Goal: Information Seeking & Learning: Learn about a topic

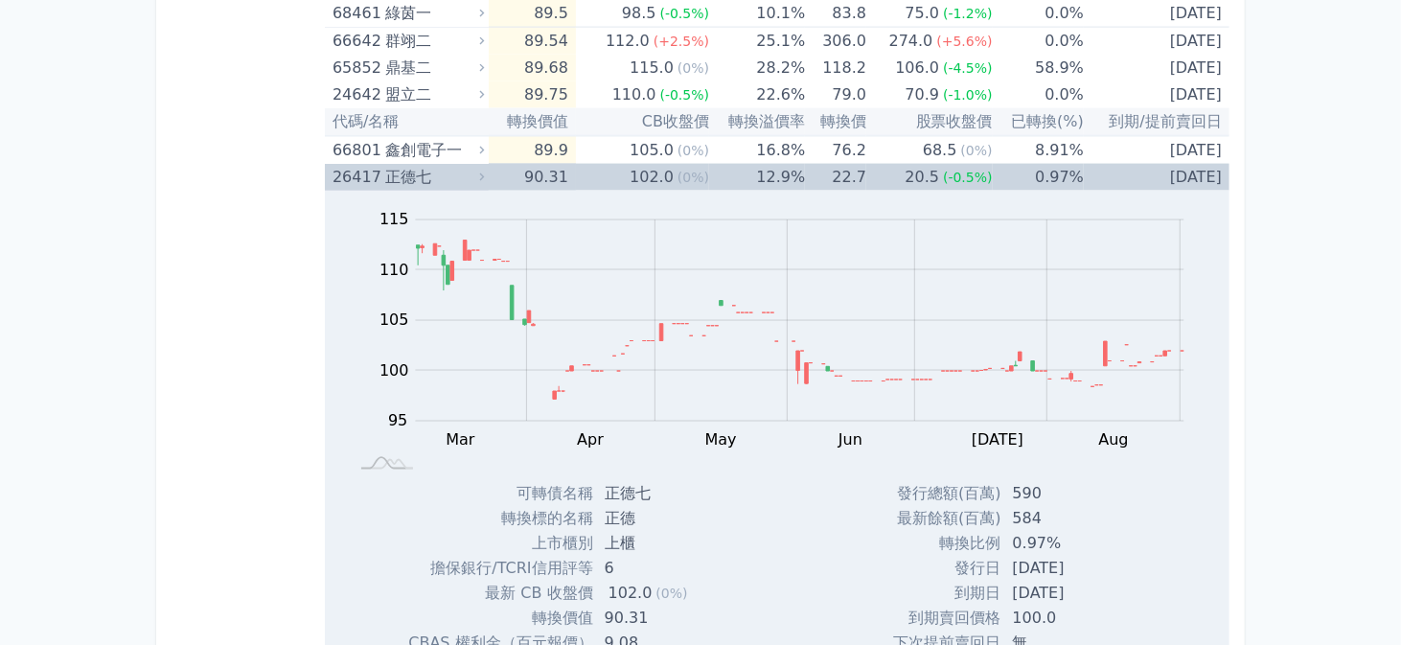
scroll to position [1821, 0]
click at [607, 170] on td "102.0 (0%)" at bounding box center [642, 177] width 133 height 27
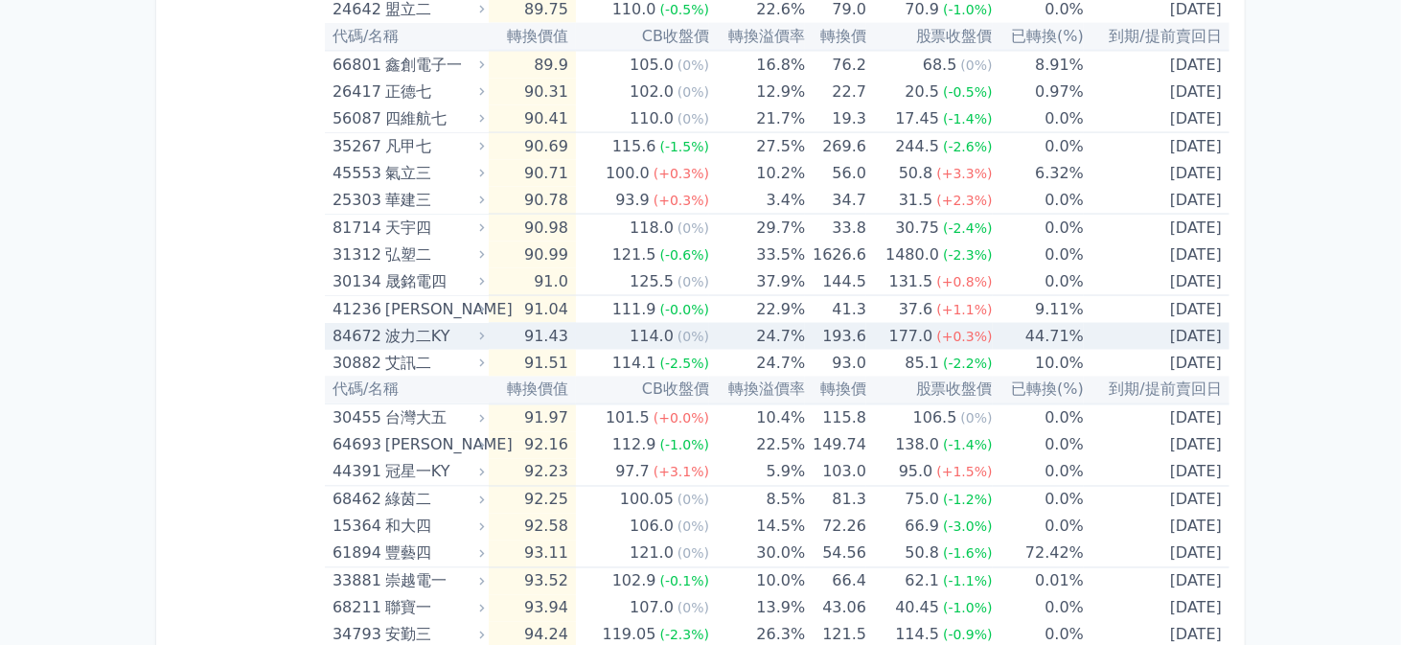
scroll to position [2013, 0]
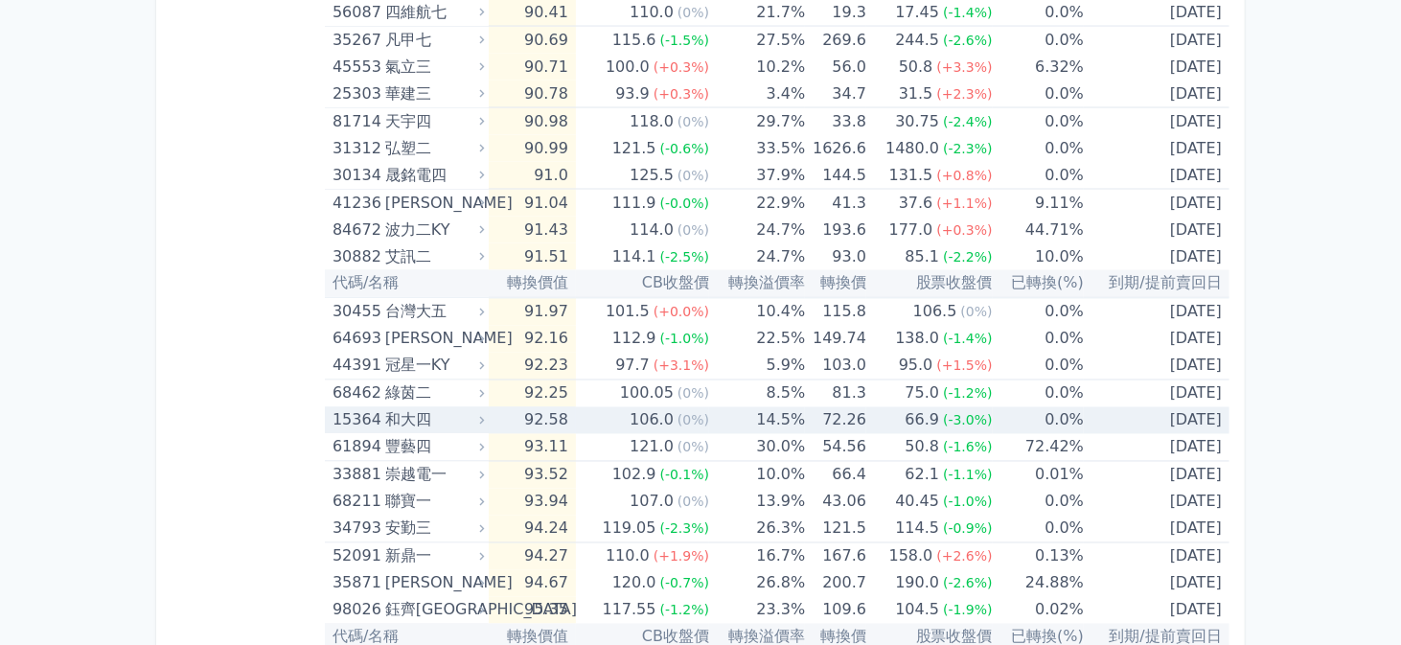
click at [727, 409] on td "14.5%" at bounding box center [757, 420] width 96 height 27
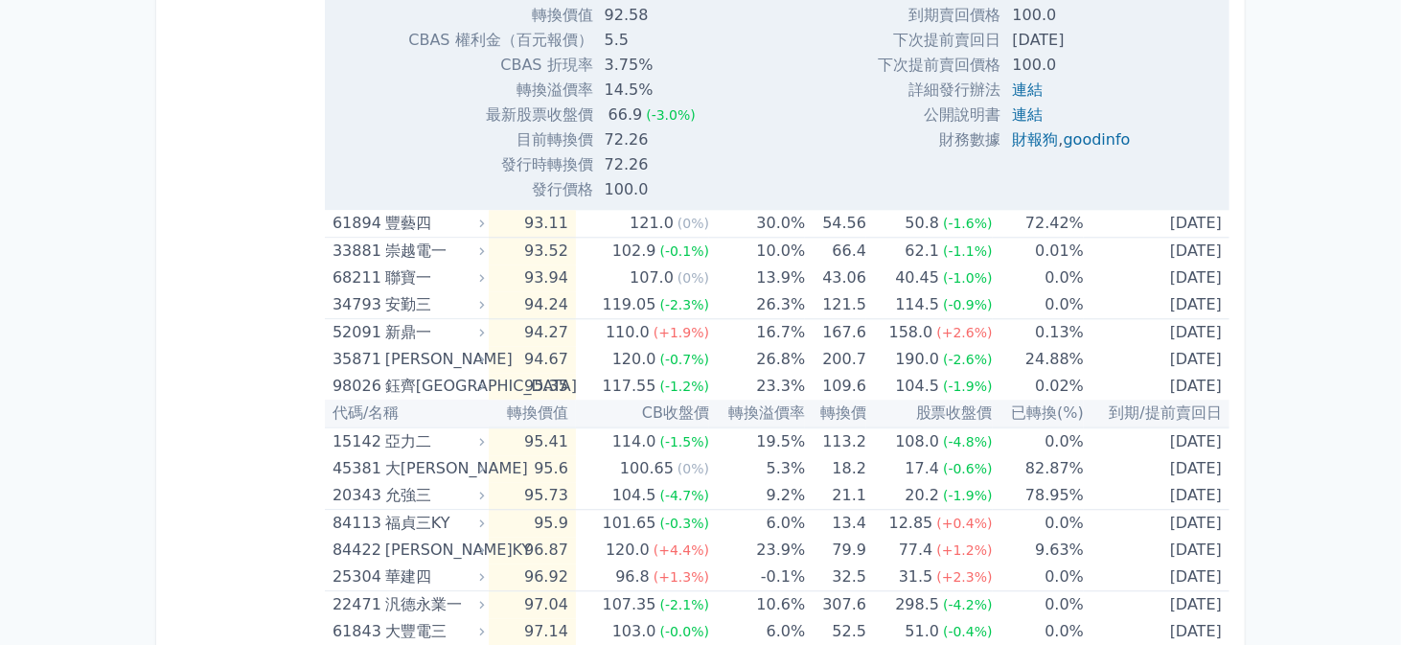
scroll to position [2971, 0]
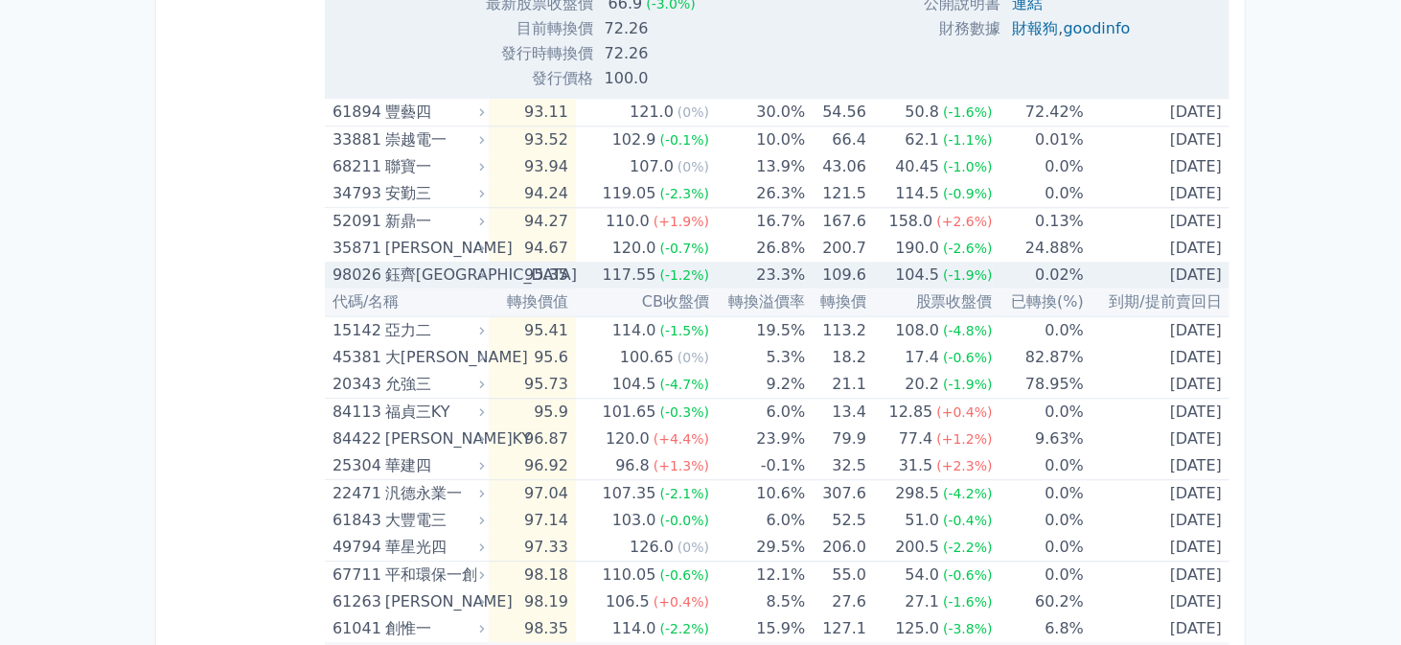
click at [562, 265] on td "95.35" at bounding box center [532, 275] width 87 height 27
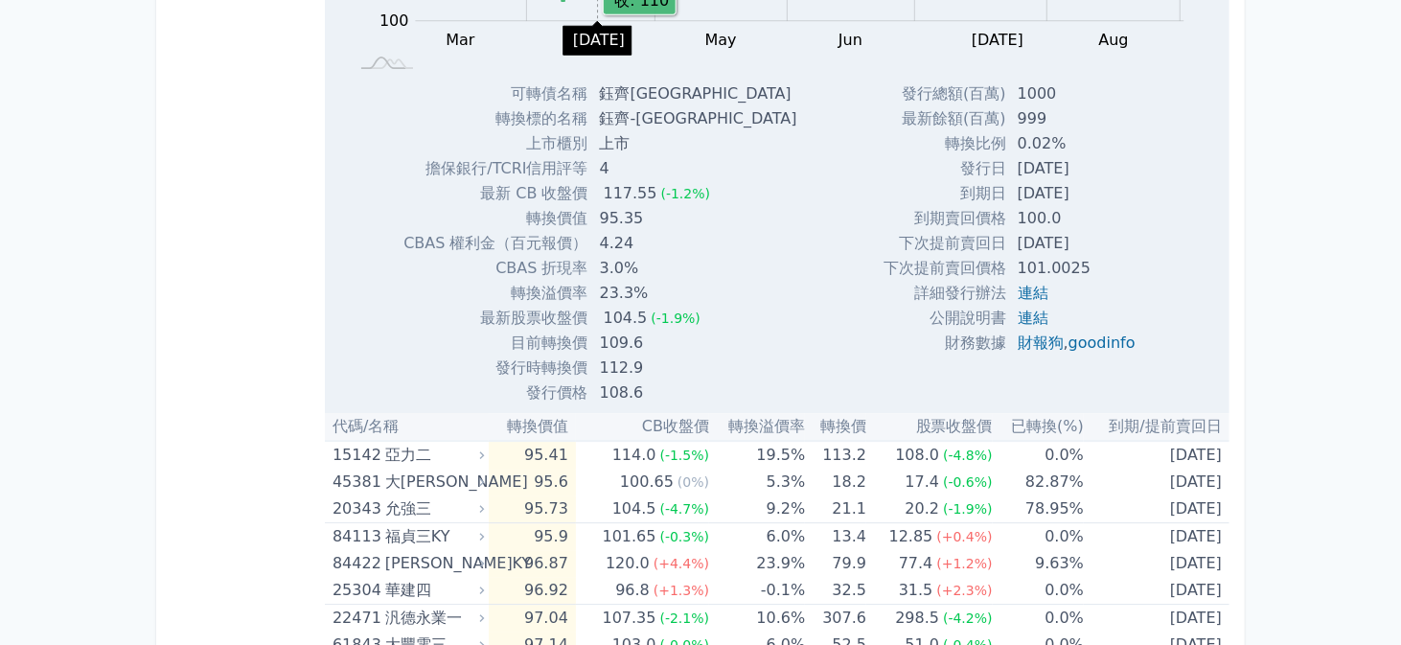
scroll to position [3546, 0]
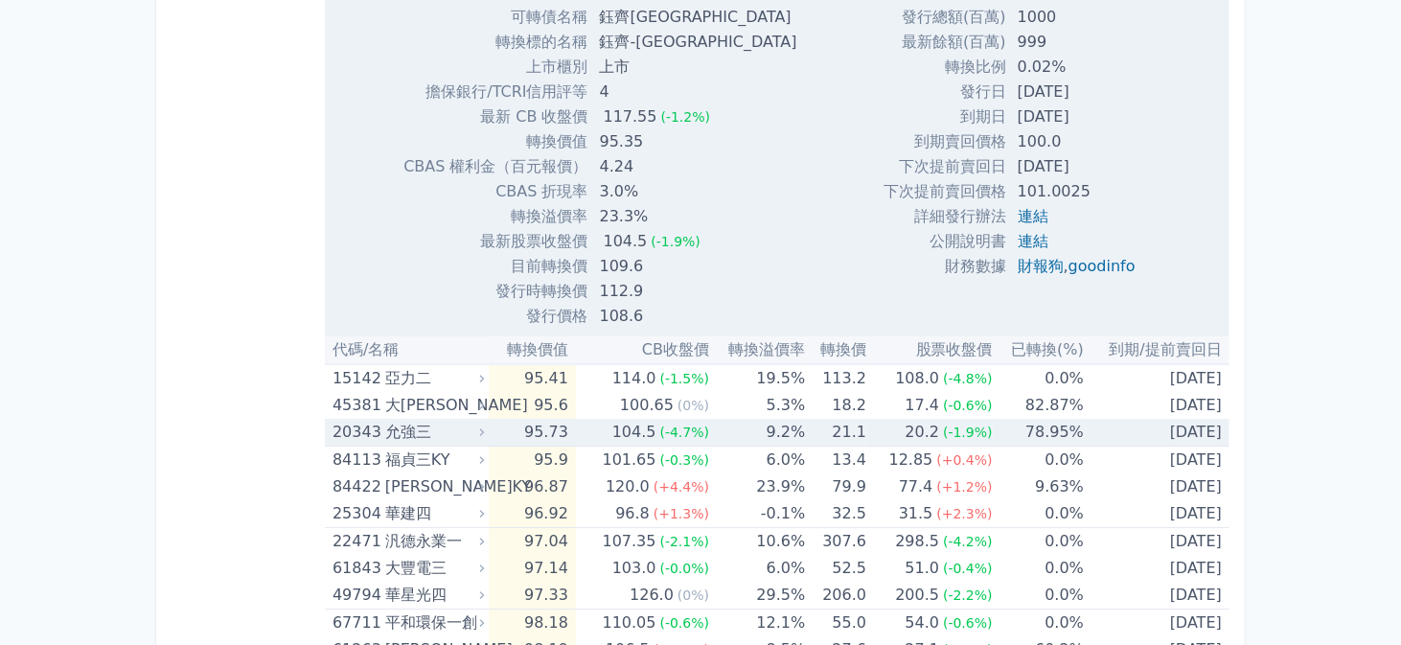
click at [584, 419] on td "104.5 (-4.7%)" at bounding box center [642, 433] width 133 height 28
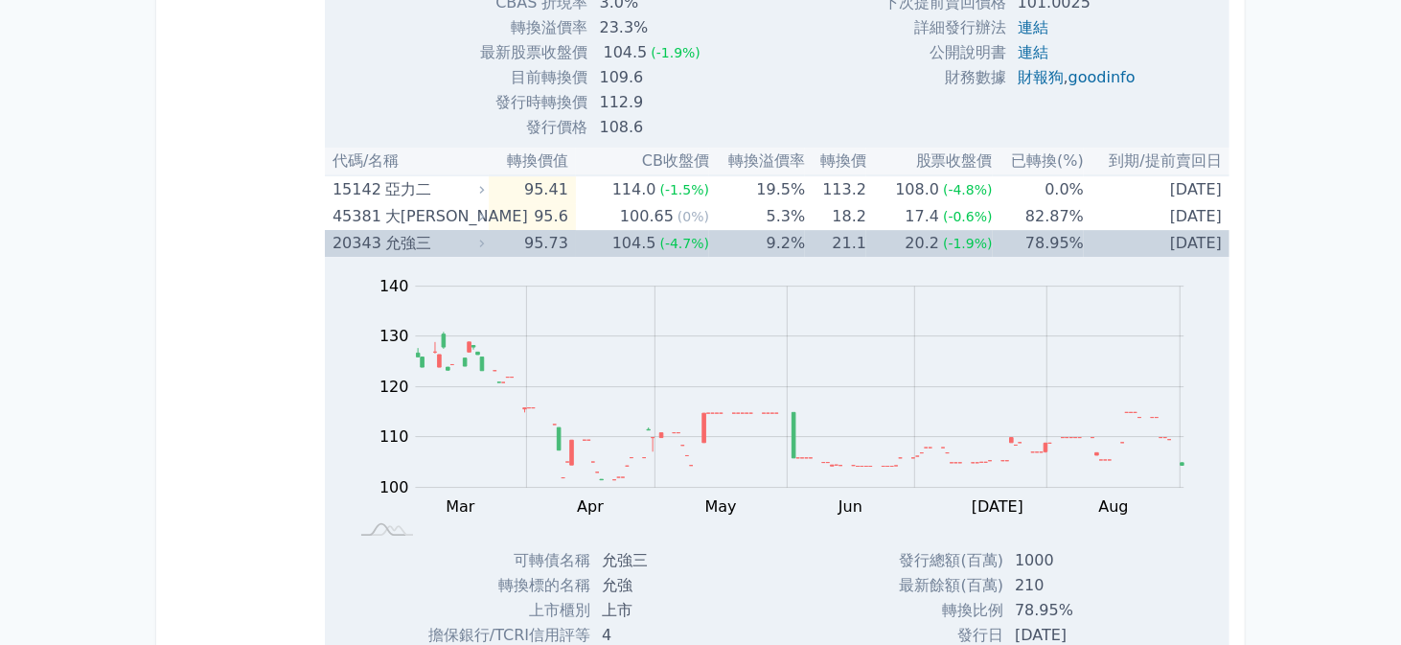
scroll to position [3738, 0]
click at [479, 234] on icon at bounding box center [481, 240] width 13 height 13
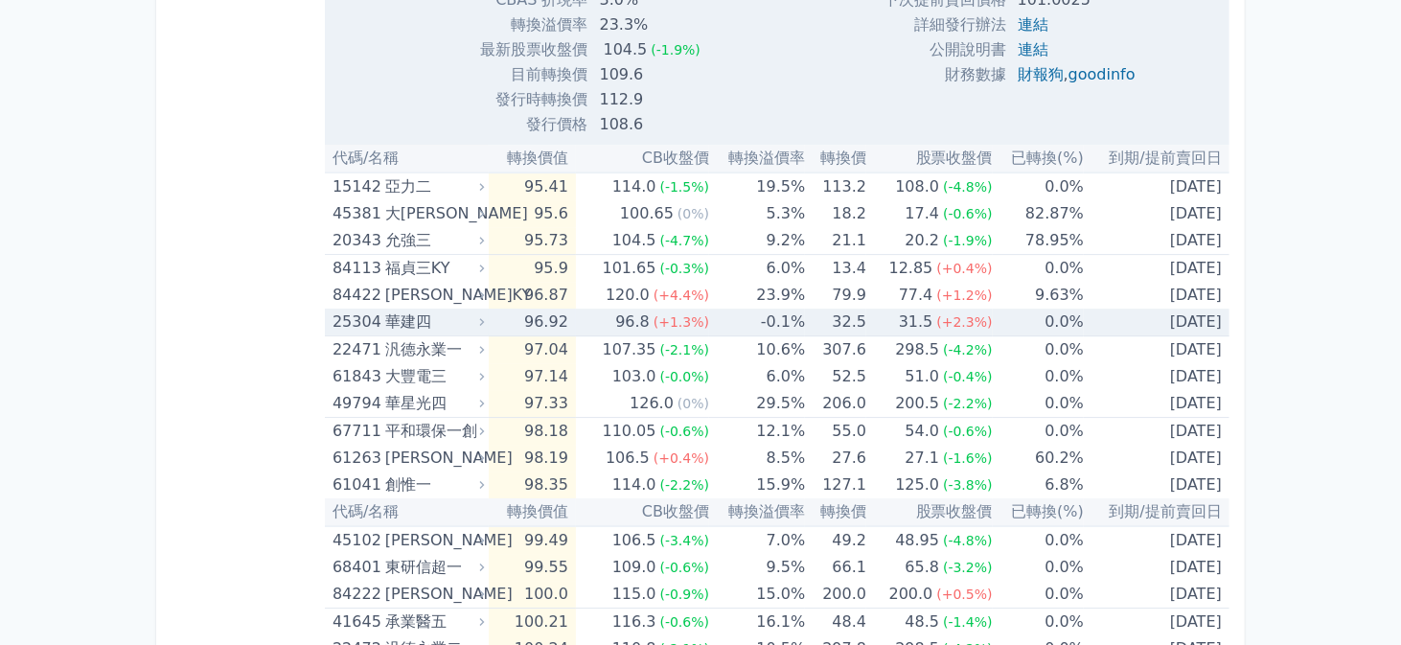
click at [470, 309] on div "華建四" at bounding box center [433, 322] width 96 height 27
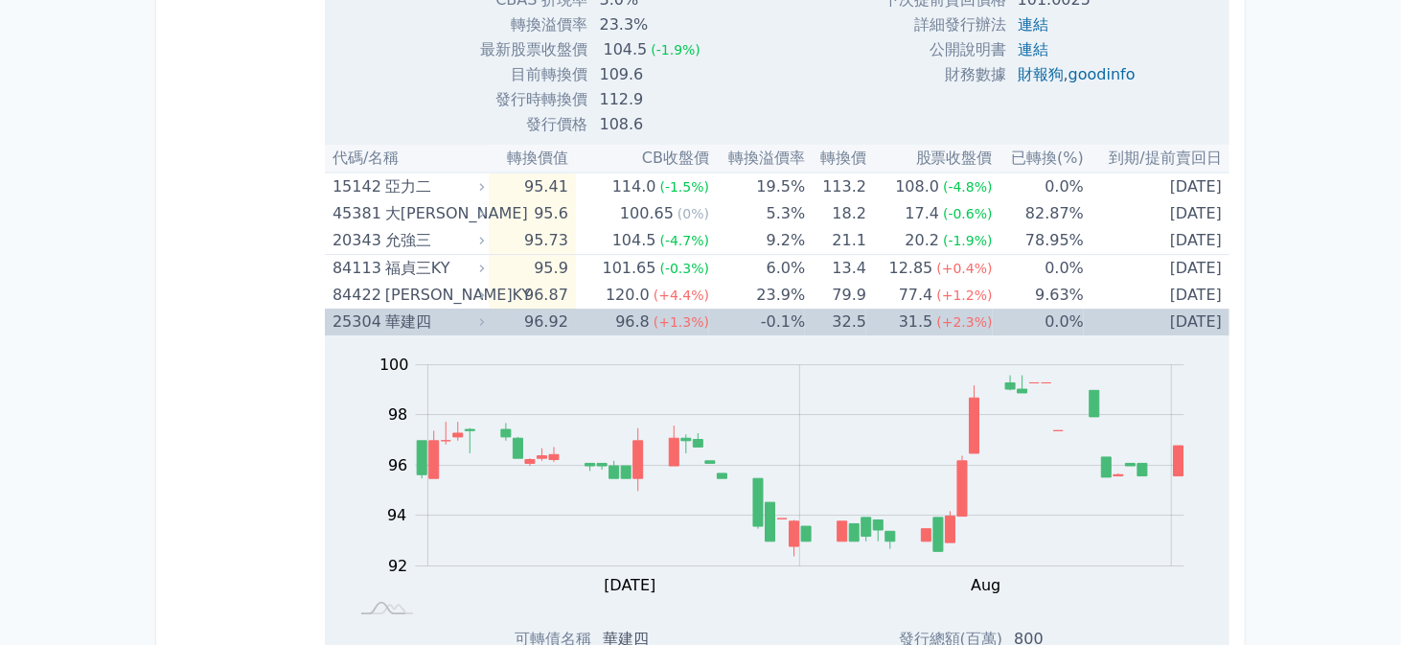
click at [608, 315] on td "96.8 (+1.3%)" at bounding box center [642, 322] width 133 height 27
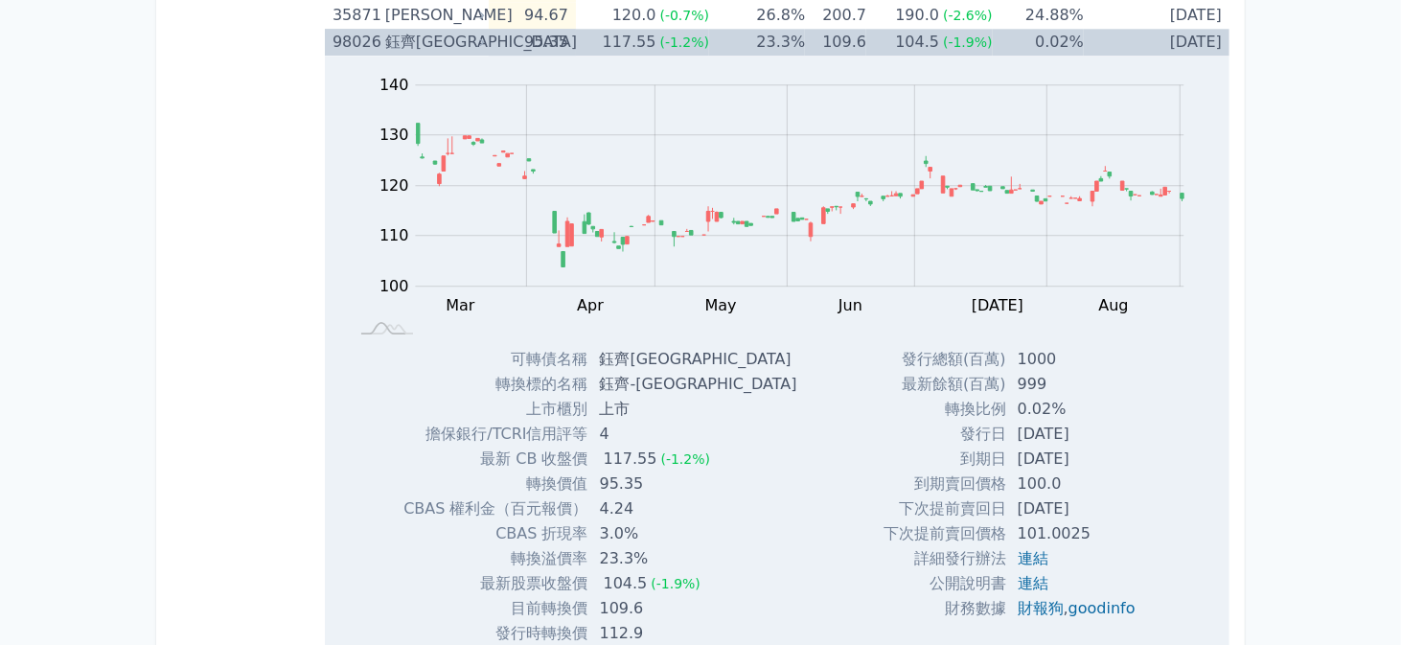
scroll to position [3067, 0]
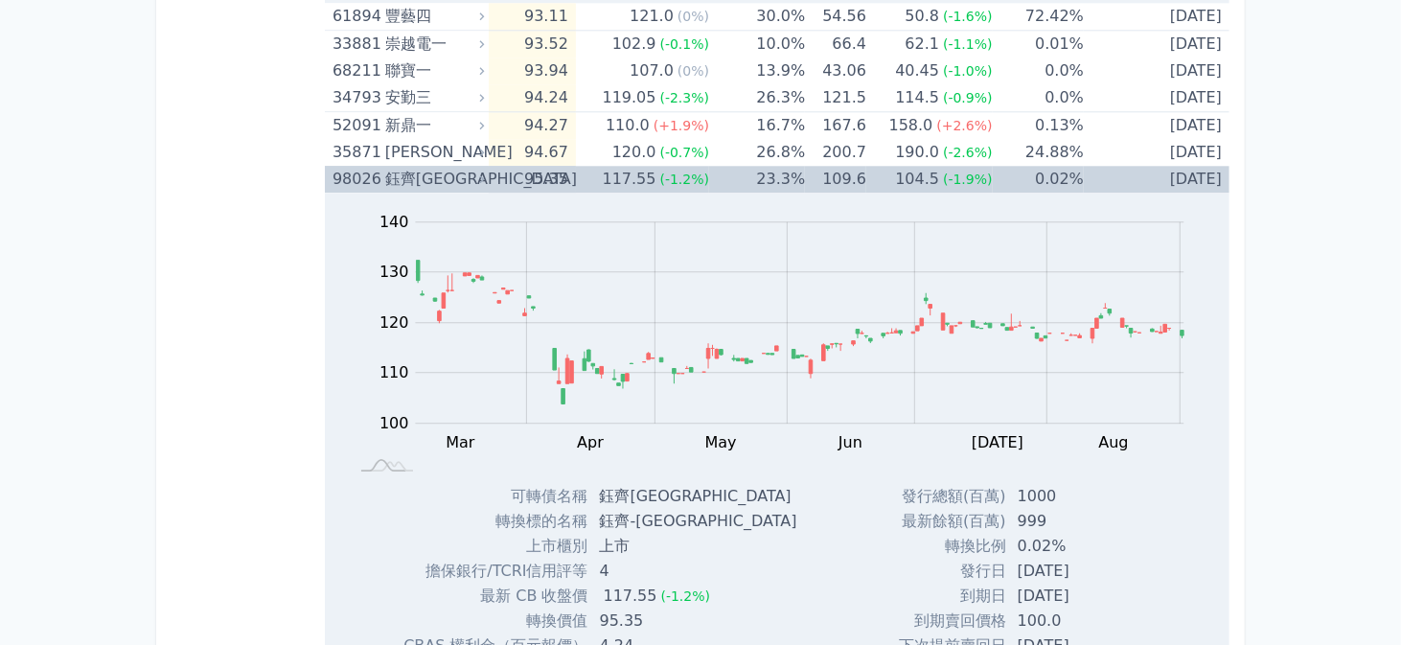
click at [567, 173] on td "95.35" at bounding box center [532, 179] width 87 height 27
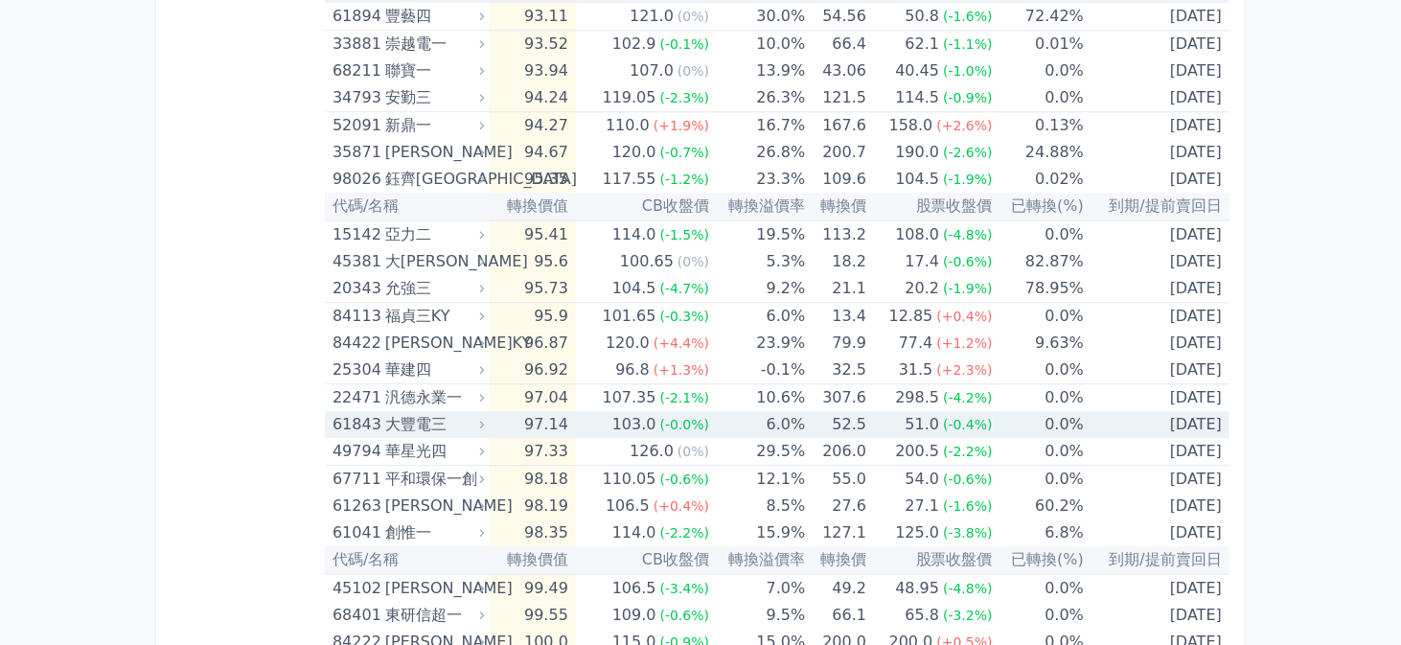
click at [554, 420] on td "97.14" at bounding box center [532, 424] width 87 height 27
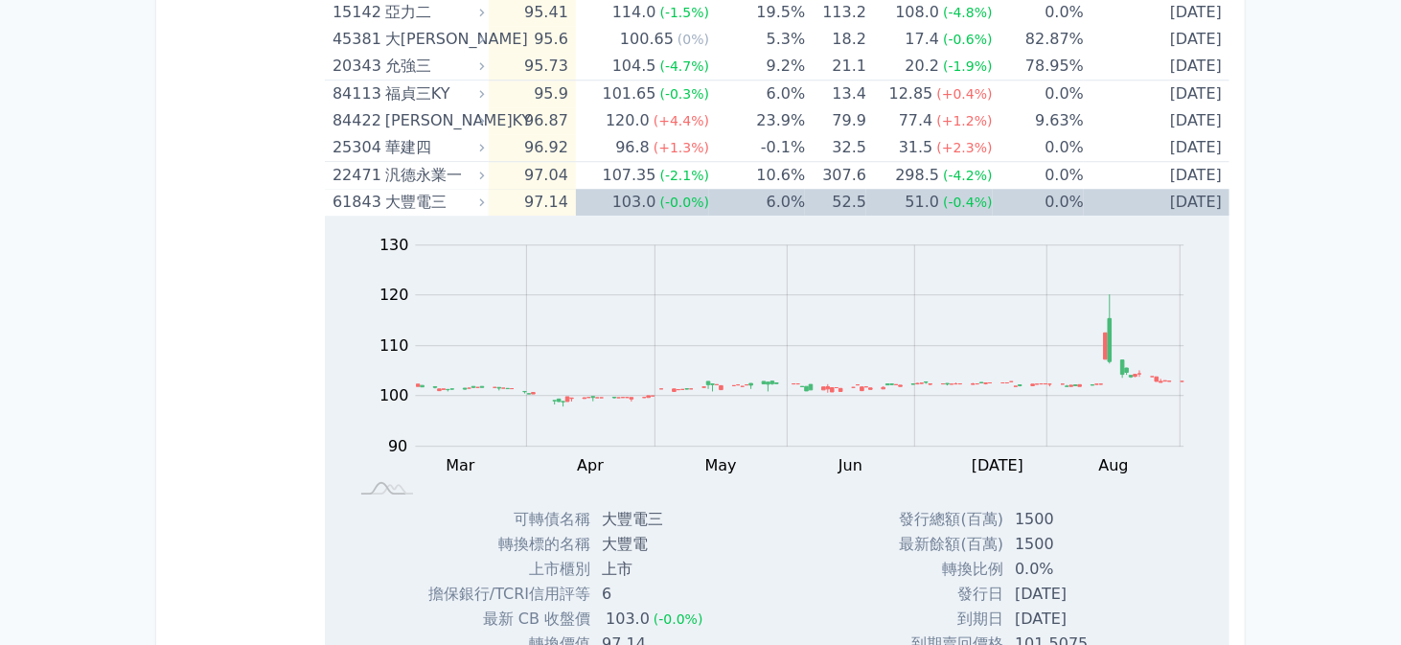
scroll to position [3259, 0]
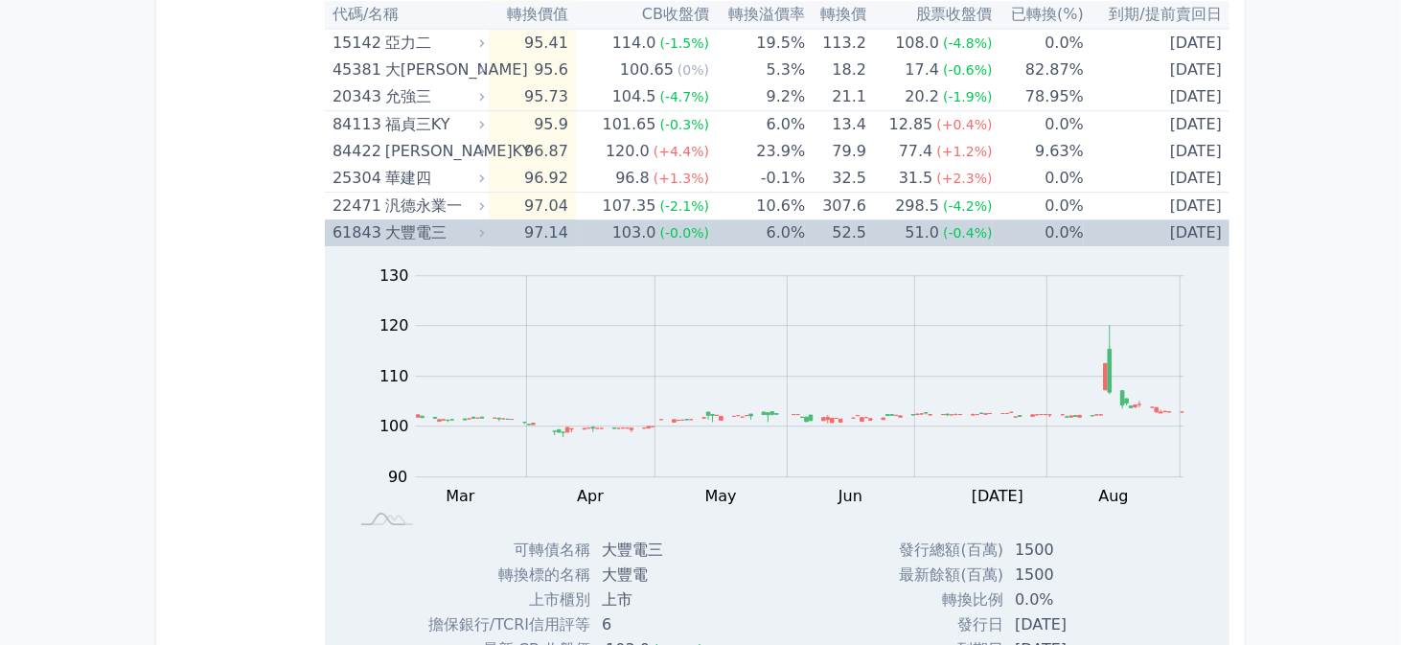
click at [597, 226] on td "103.0 (-0.0%)" at bounding box center [642, 232] width 133 height 27
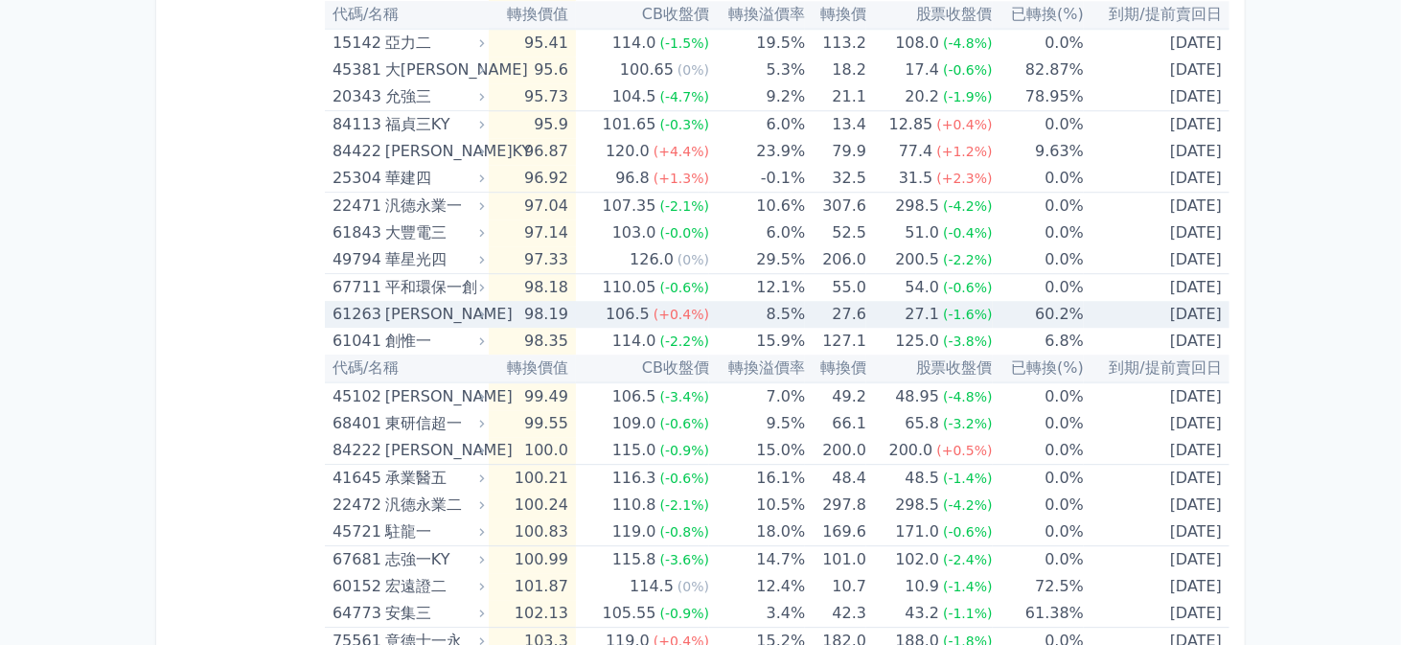
click at [576, 302] on td "98.19" at bounding box center [532, 314] width 87 height 27
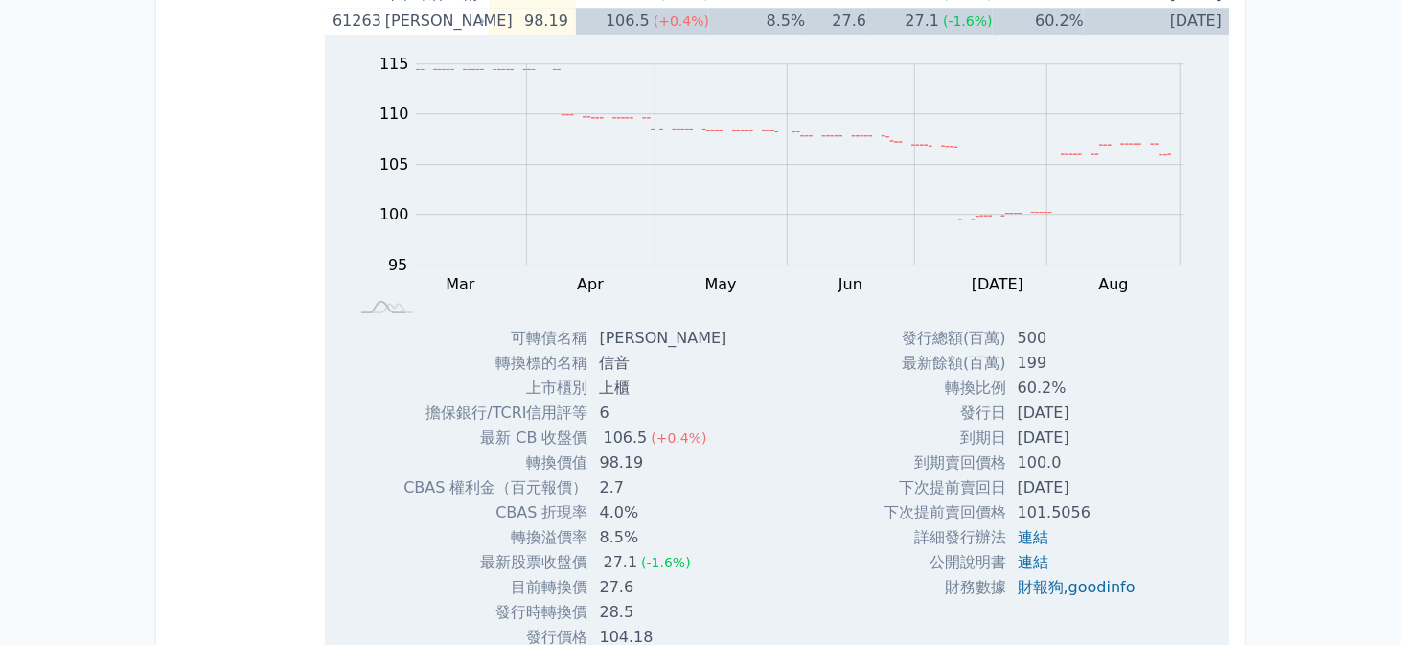
scroll to position [3451, 0]
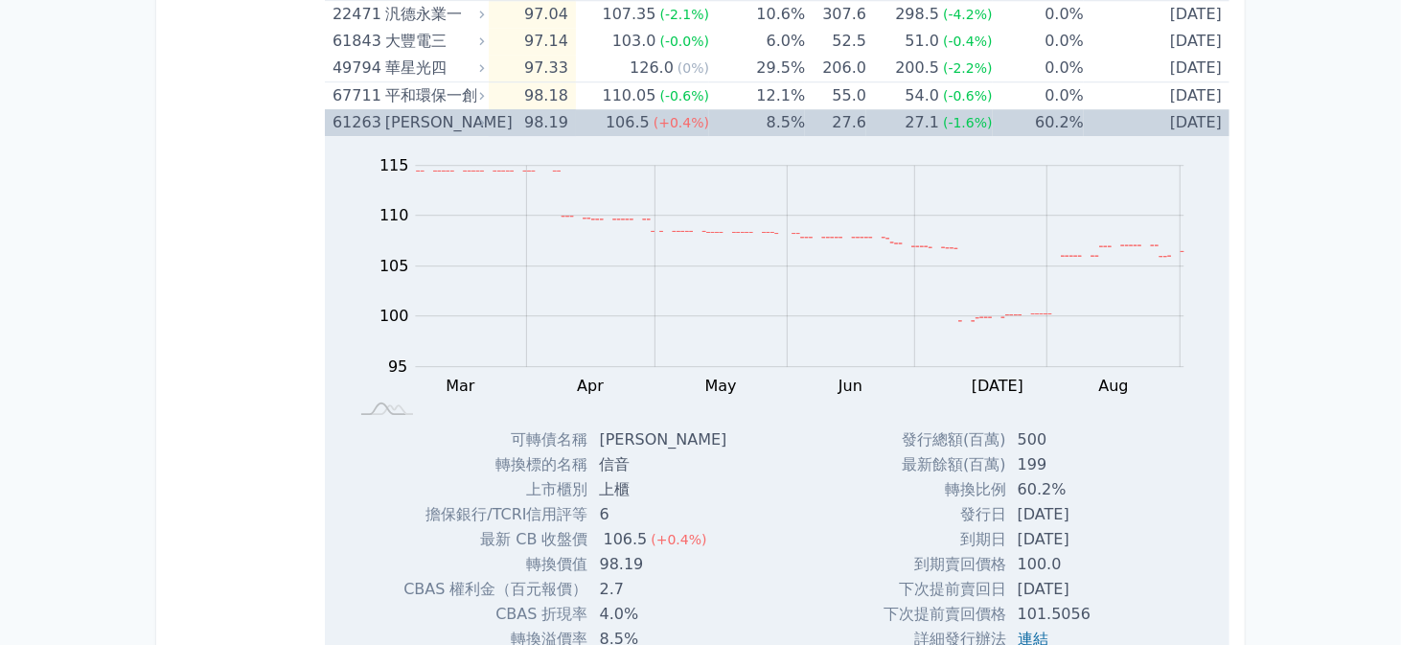
click at [485, 119] on icon at bounding box center [482, 123] width 5 height 8
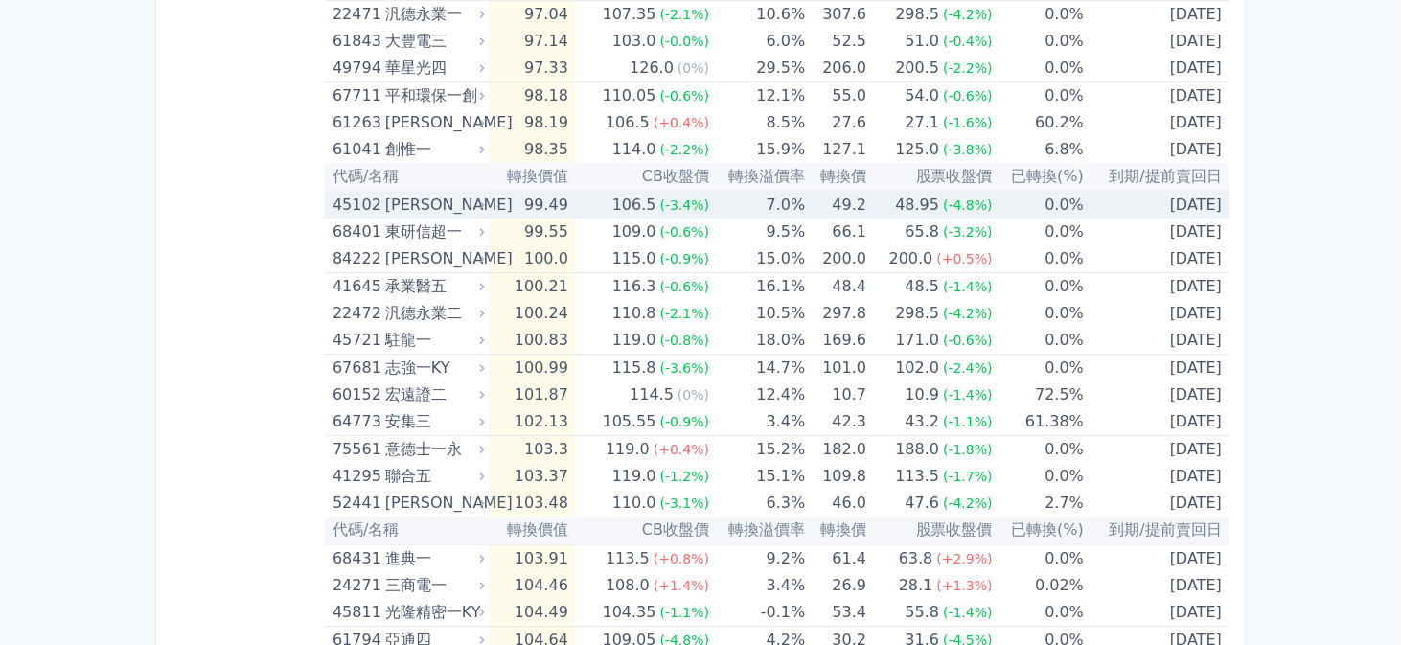
click at [508, 197] on td "99.49" at bounding box center [532, 205] width 87 height 28
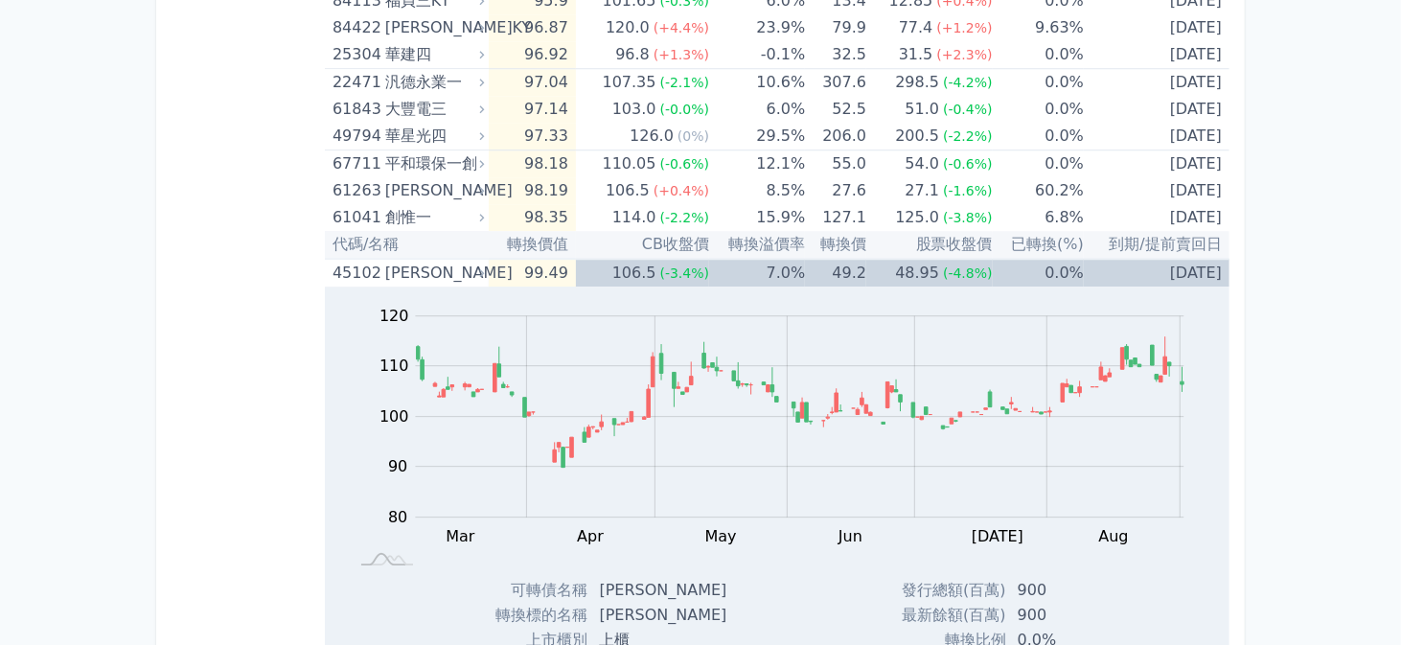
scroll to position [3355, 0]
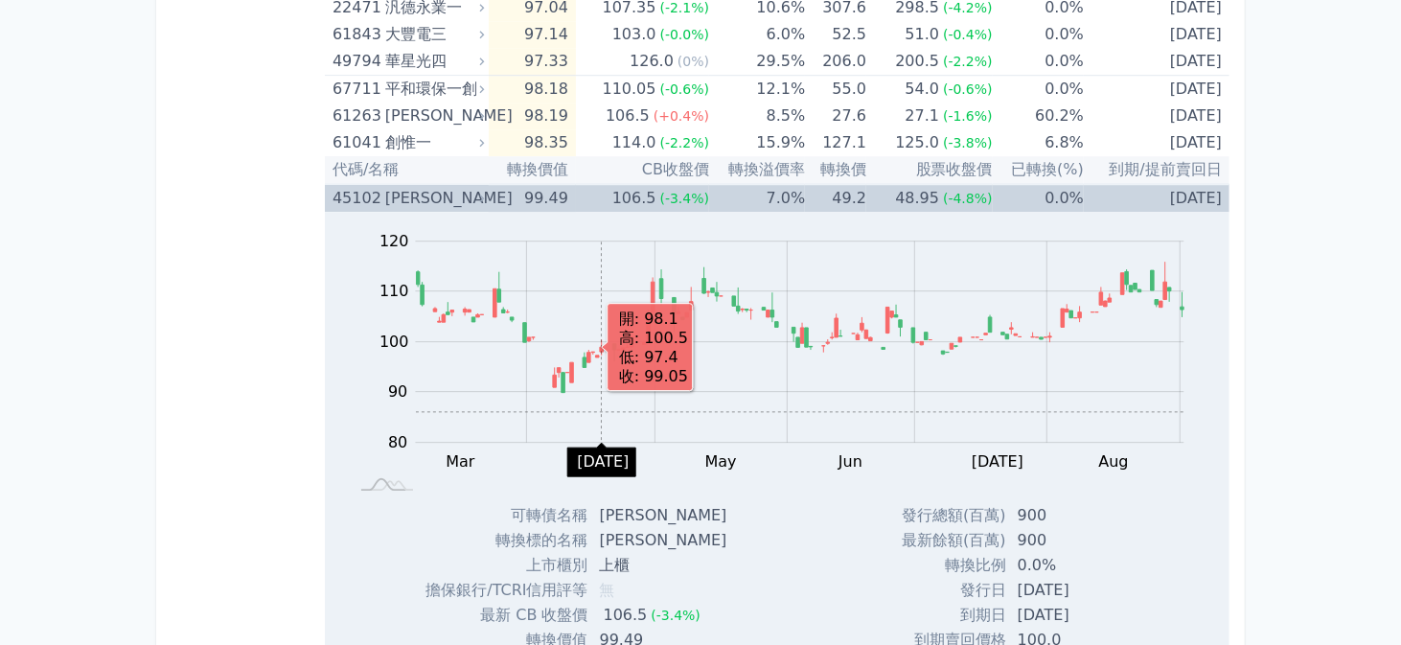
scroll to position [3451, 0]
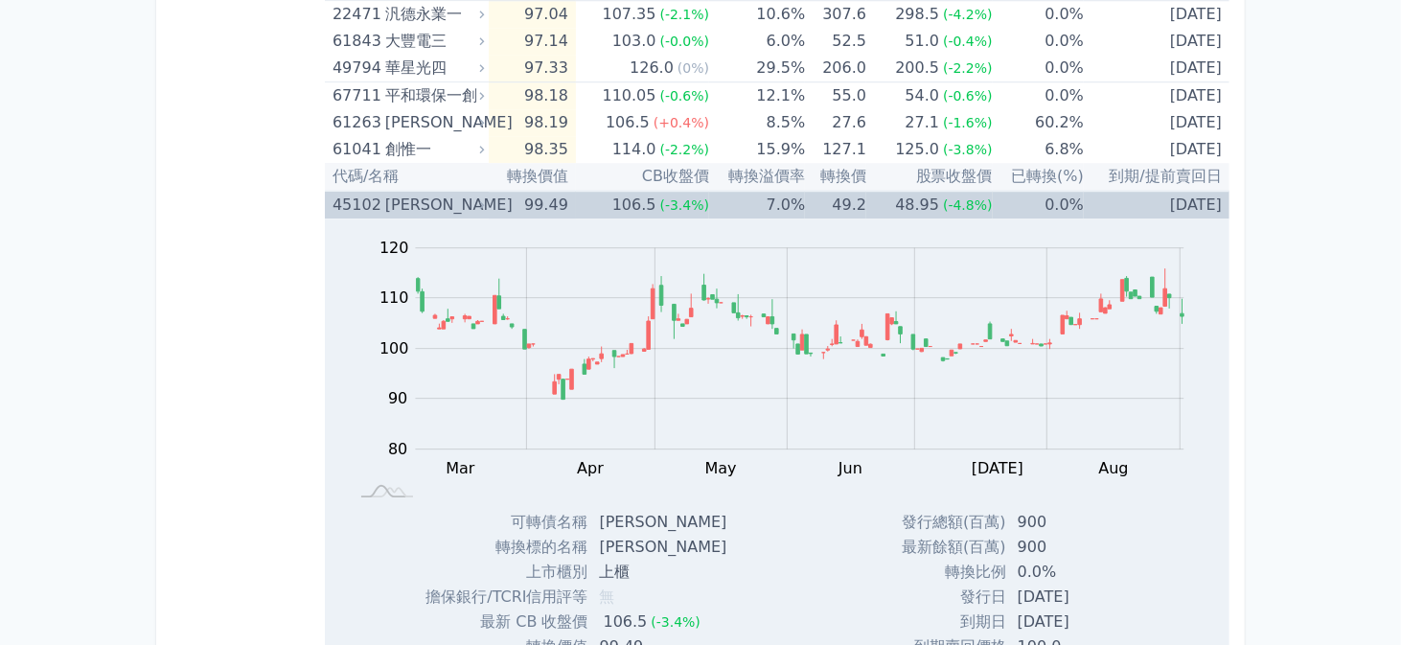
click at [586, 200] on td "106.5 (-3.4%)" at bounding box center [642, 205] width 133 height 28
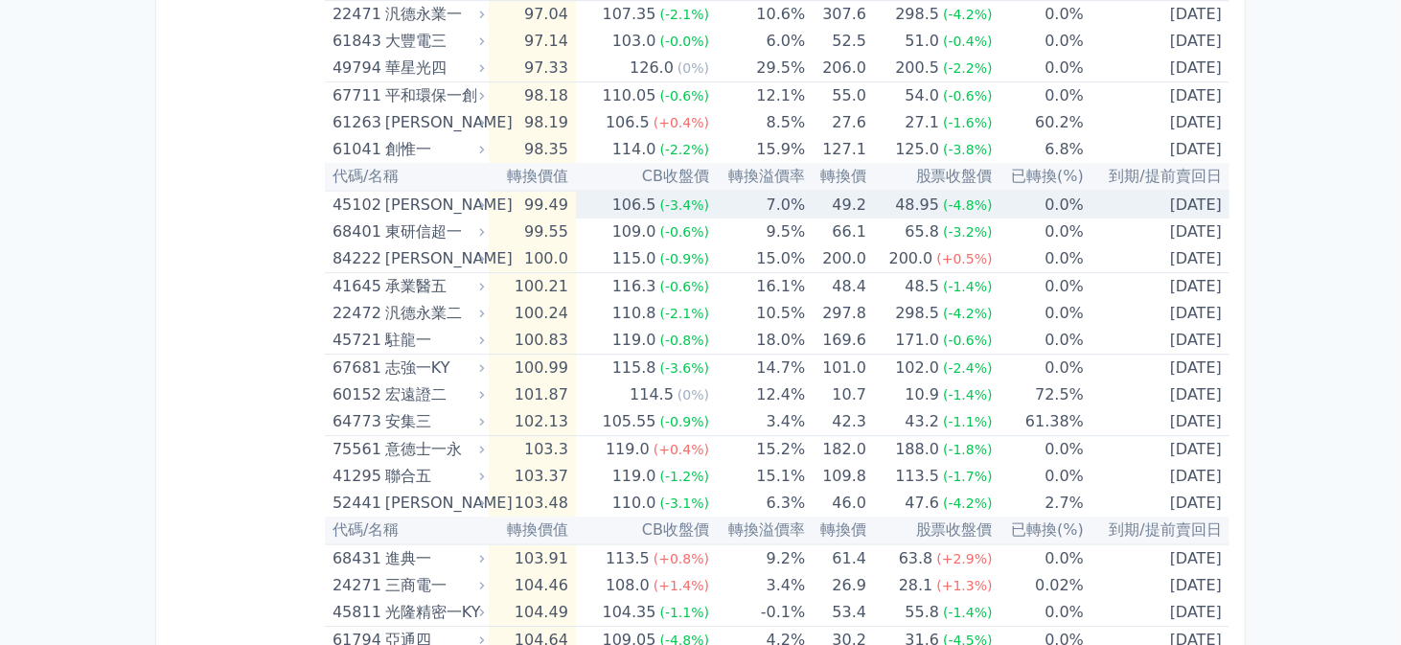
click at [586, 196] on td "106.5 (-3.4%)" at bounding box center [642, 205] width 133 height 28
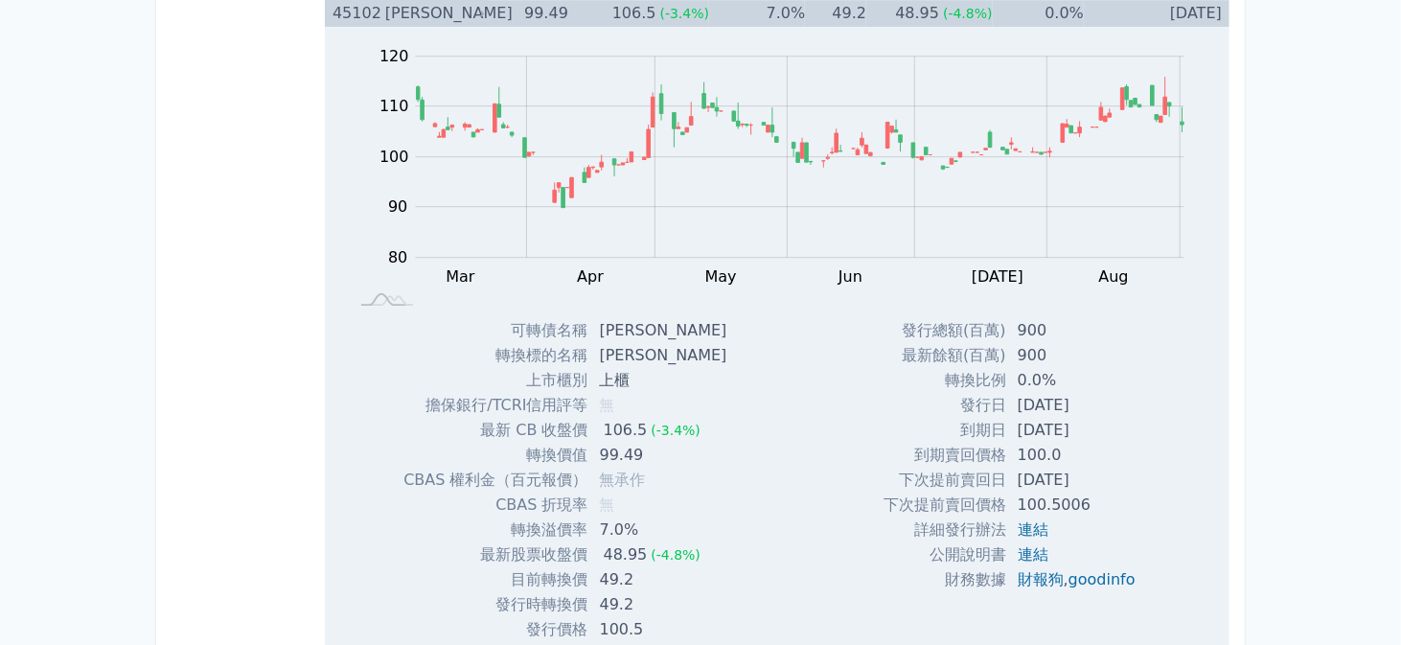
scroll to position [3546, 0]
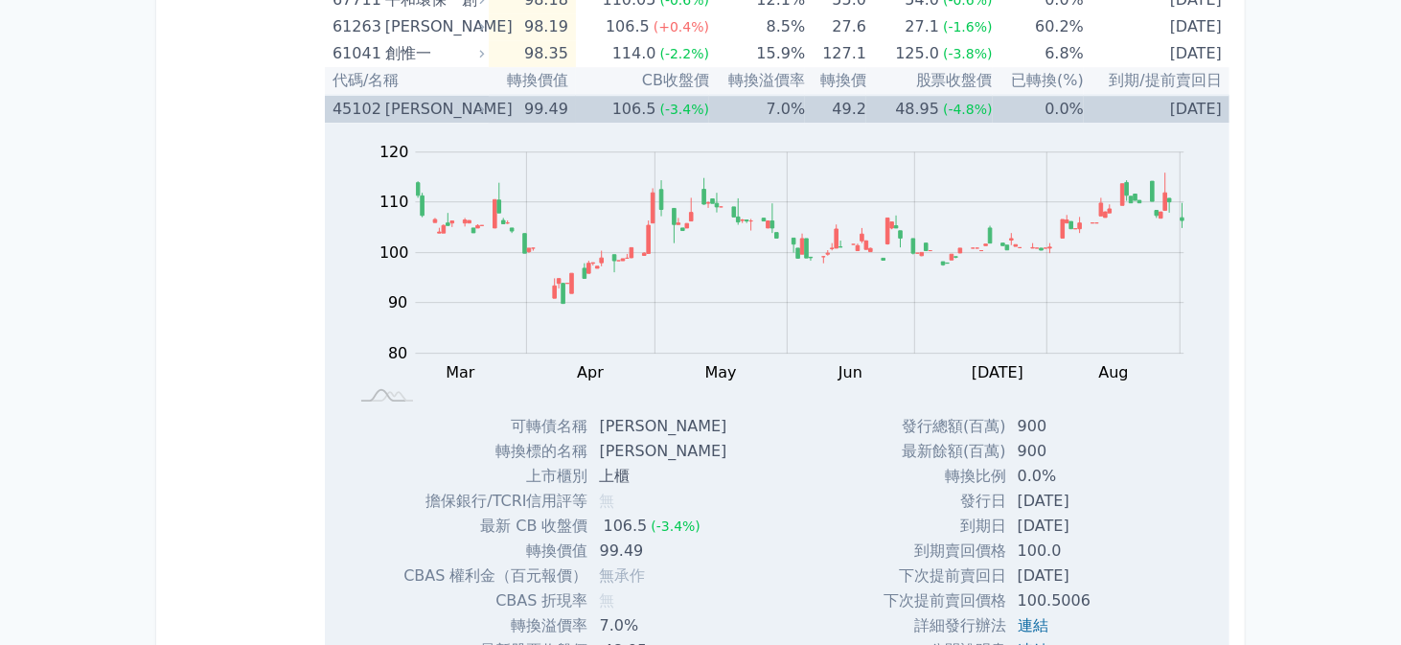
click at [598, 97] on td "106.5 (-3.4%)" at bounding box center [642, 109] width 133 height 28
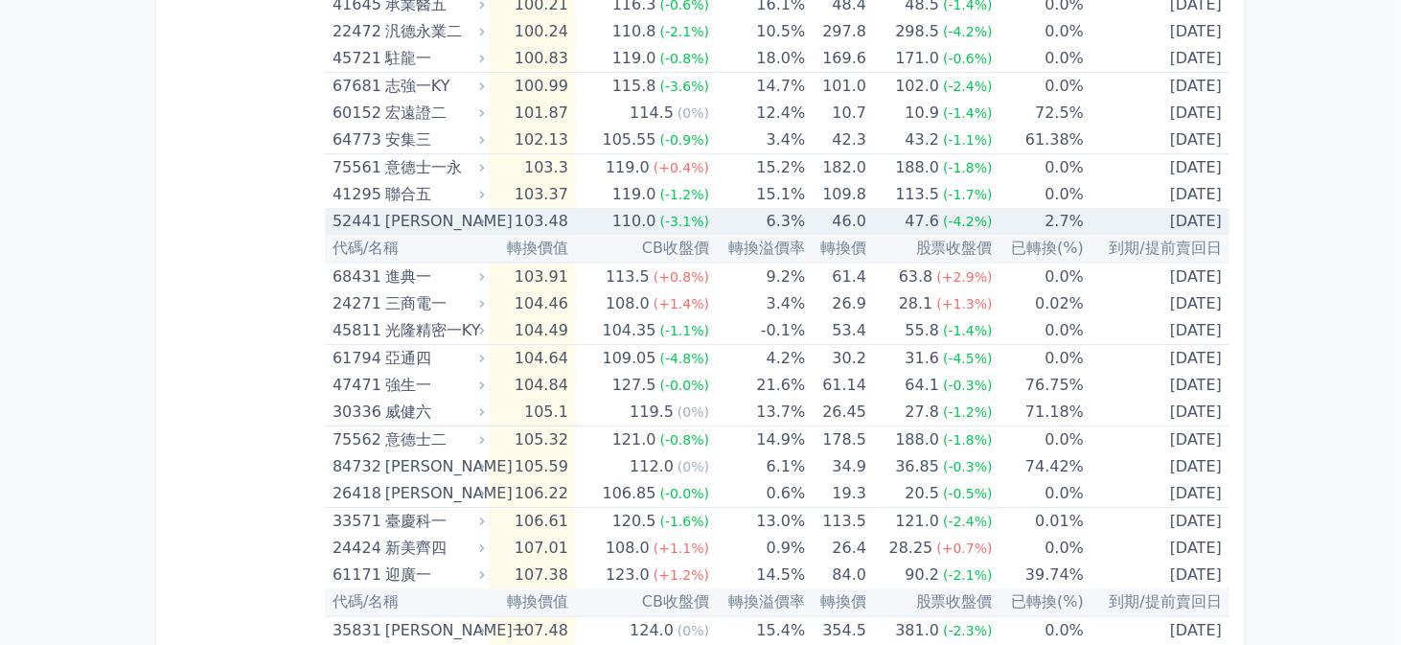
scroll to position [3738, 0]
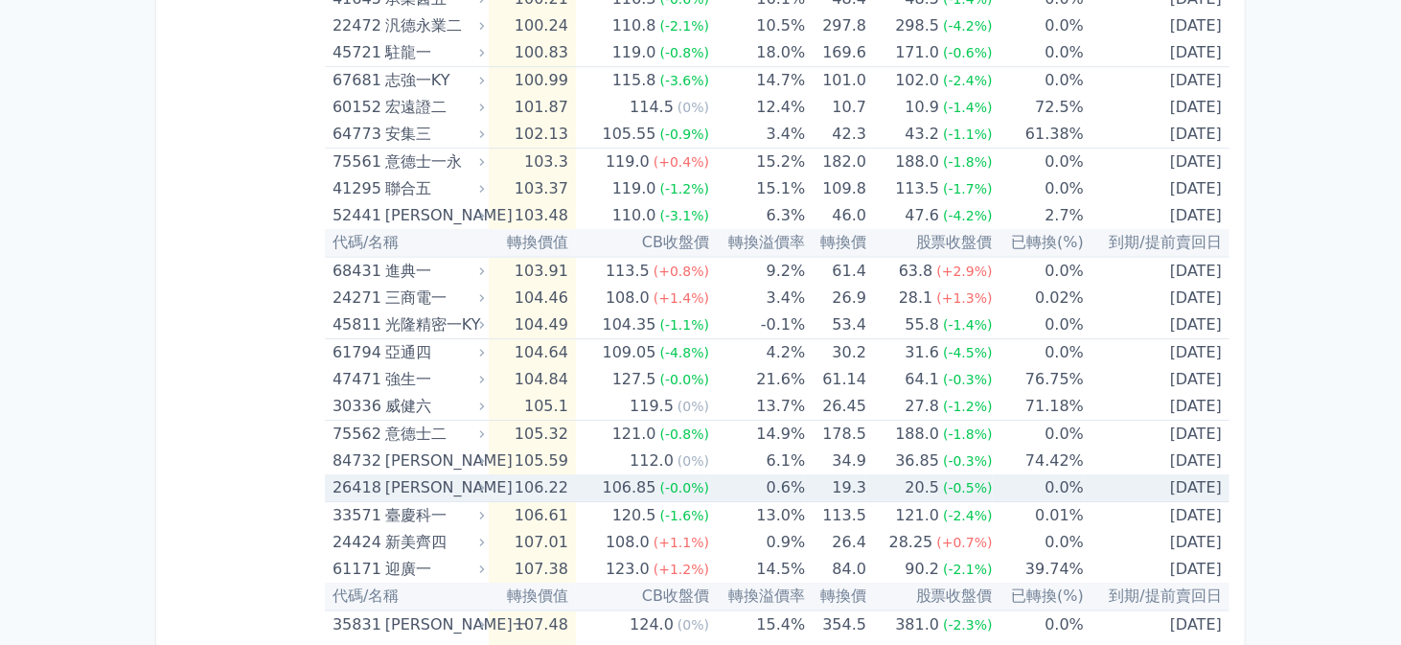
click at [501, 474] on td "106.22" at bounding box center [532, 488] width 87 height 28
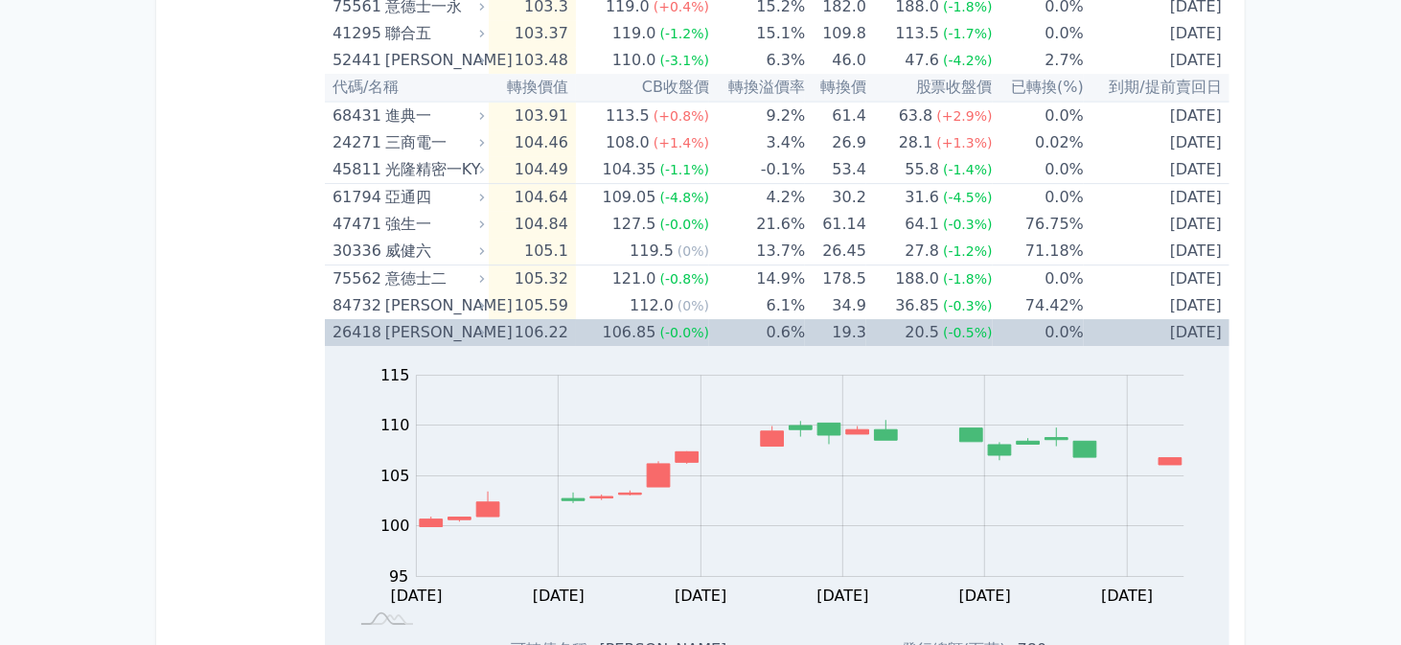
scroll to position [4122, 0]
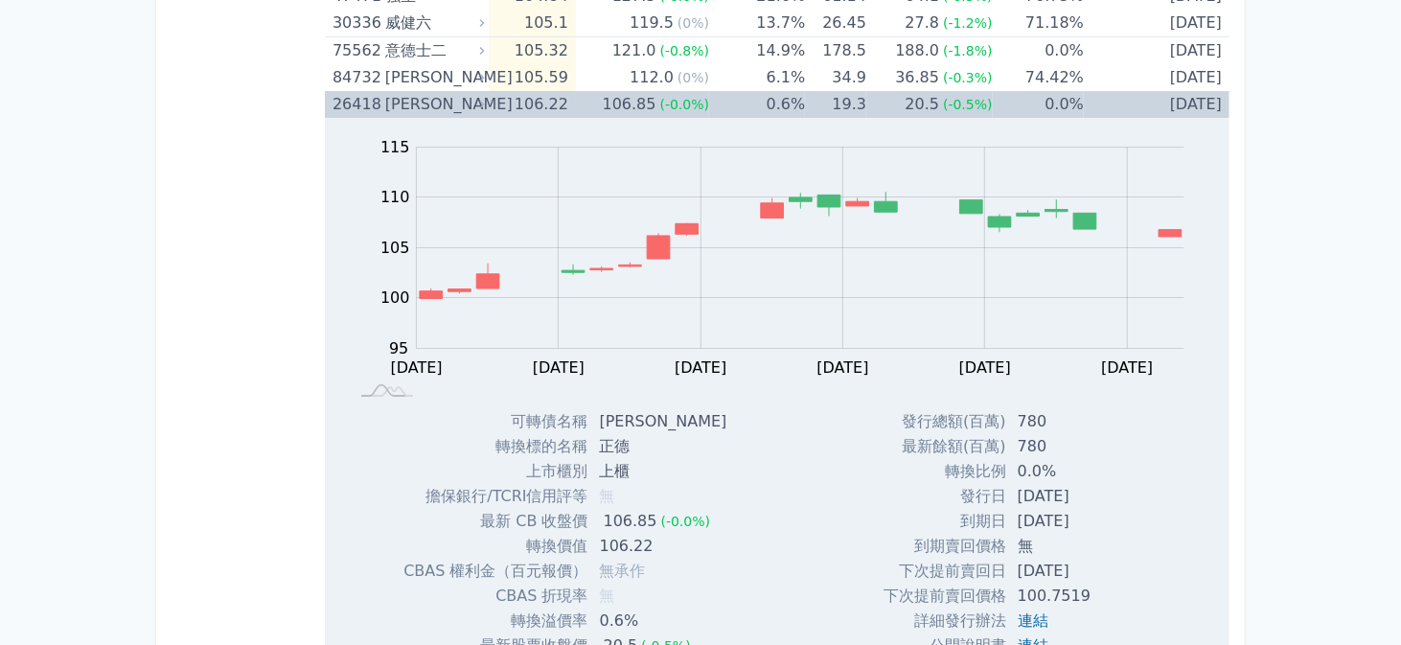
click at [466, 97] on div "[PERSON_NAME]" at bounding box center [433, 104] width 96 height 27
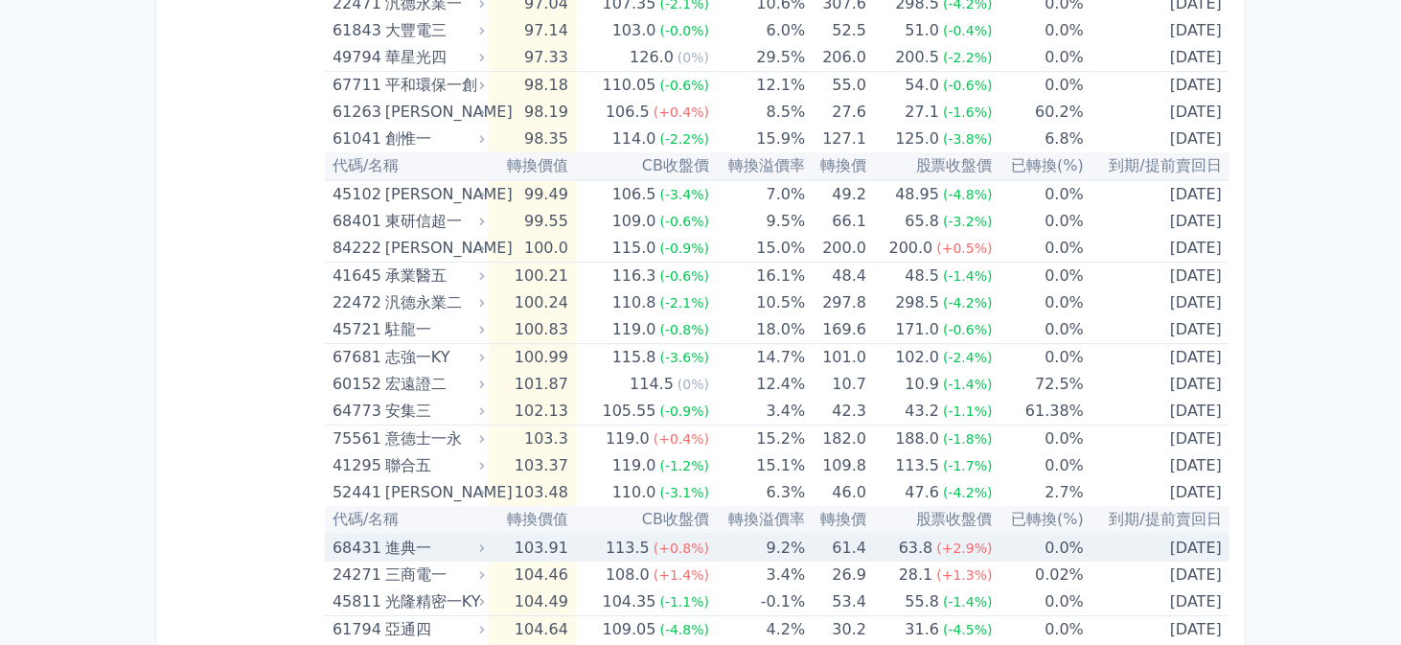
scroll to position [3451, 0]
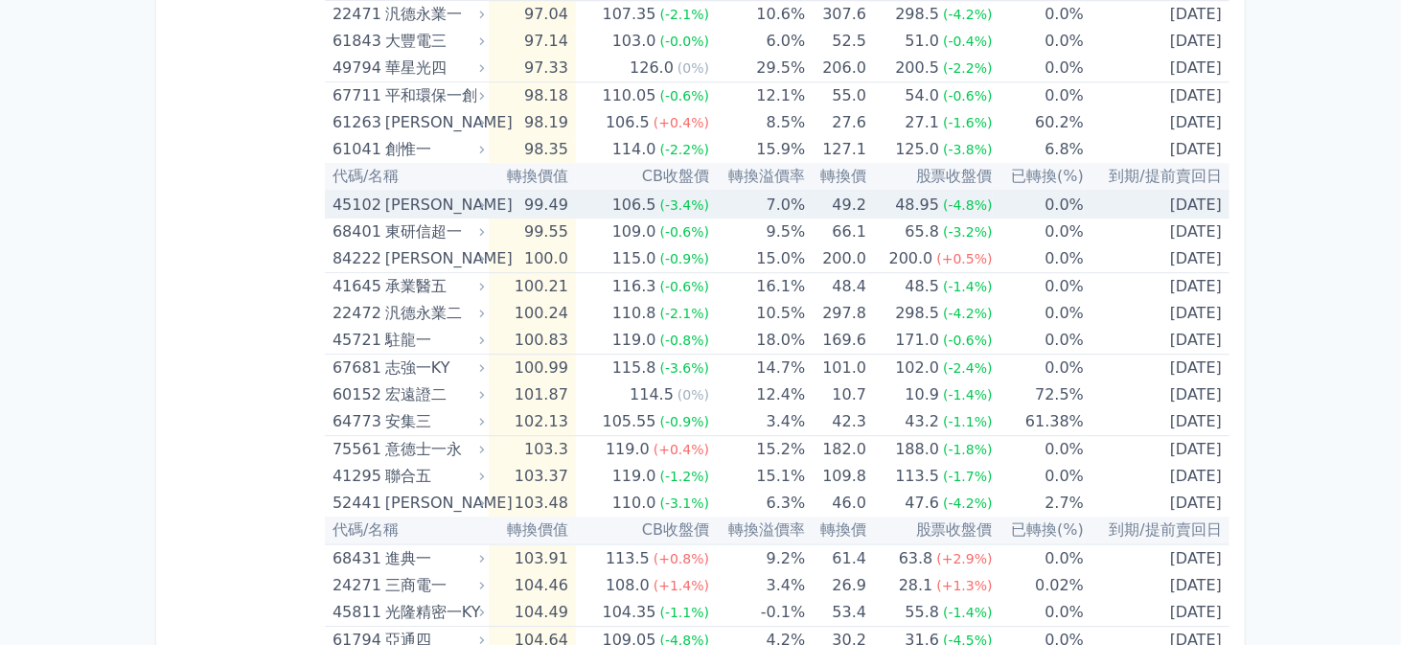
click at [568, 196] on td "99.49" at bounding box center [532, 205] width 87 height 28
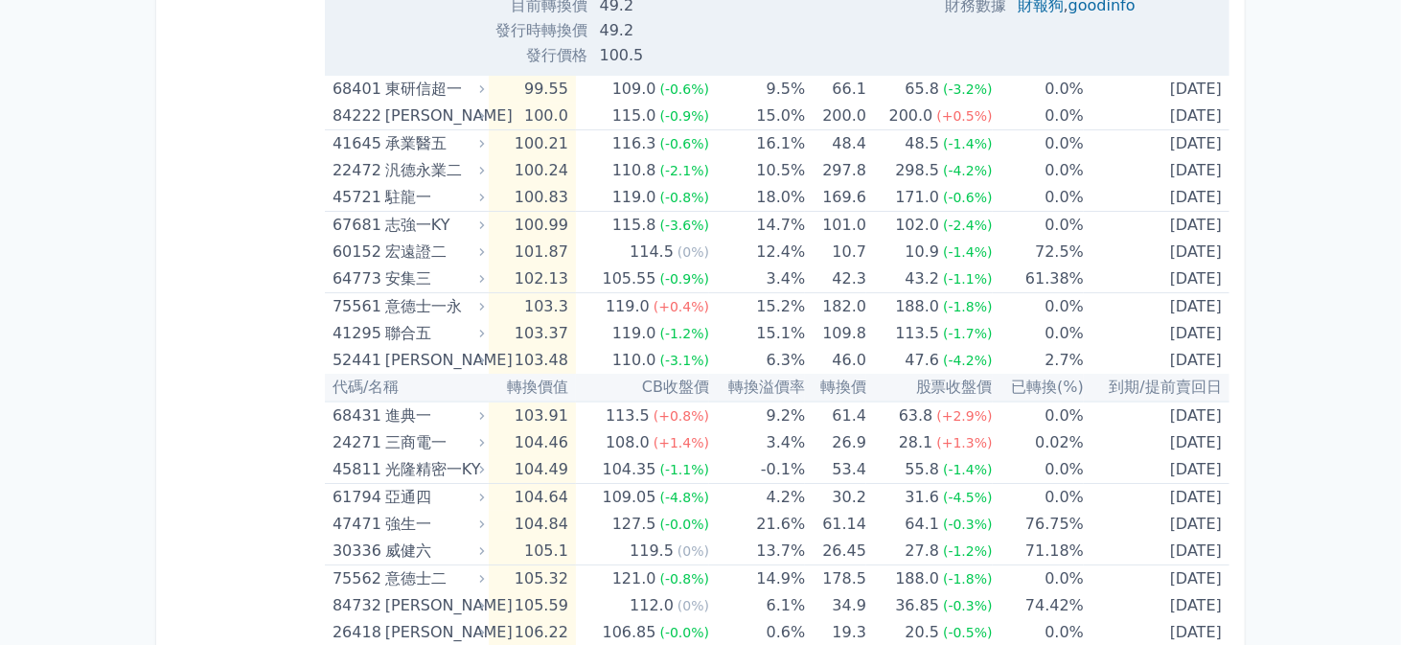
scroll to position [4217, 0]
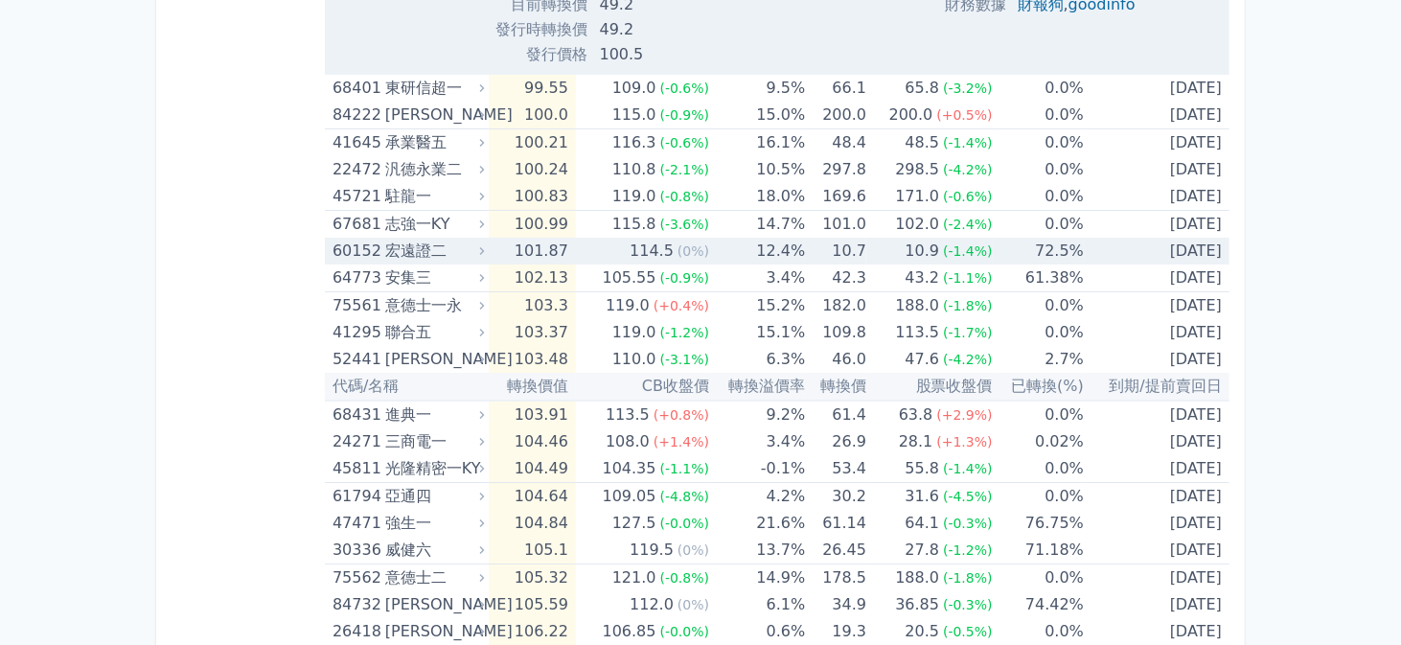
click at [523, 241] on td "101.87" at bounding box center [532, 251] width 87 height 27
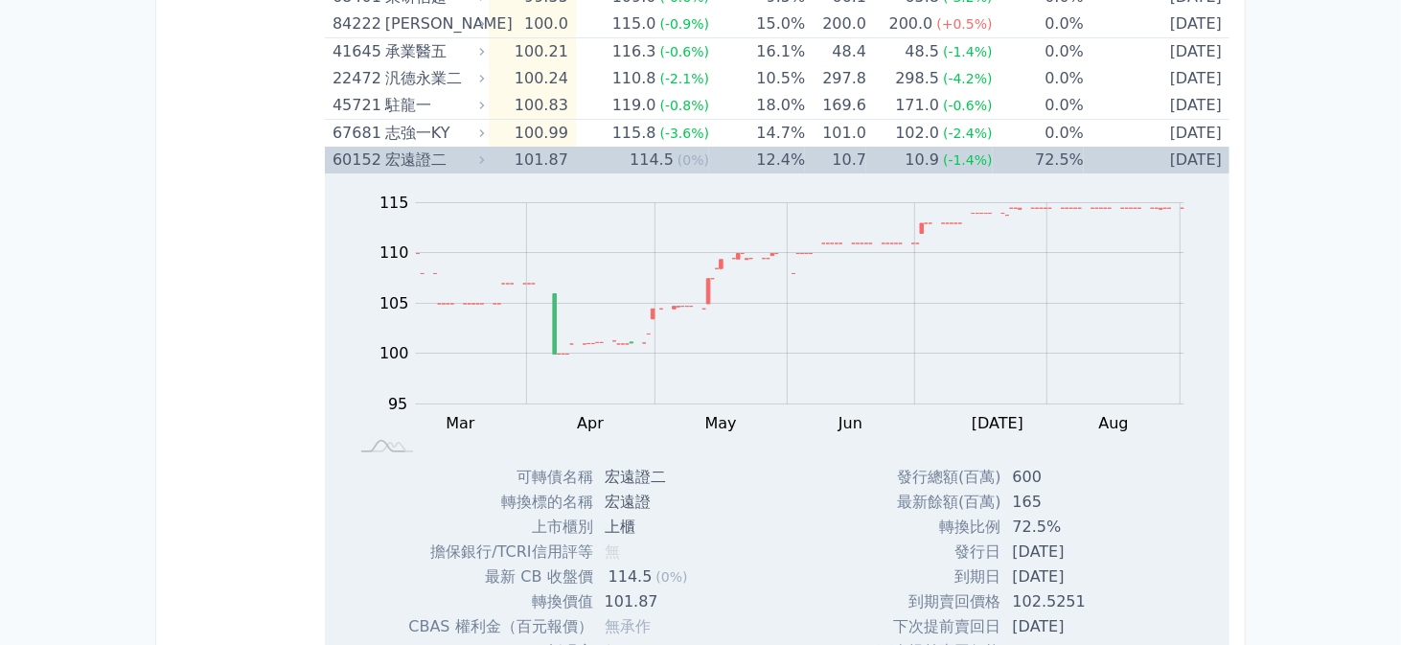
scroll to position [4409, 0]
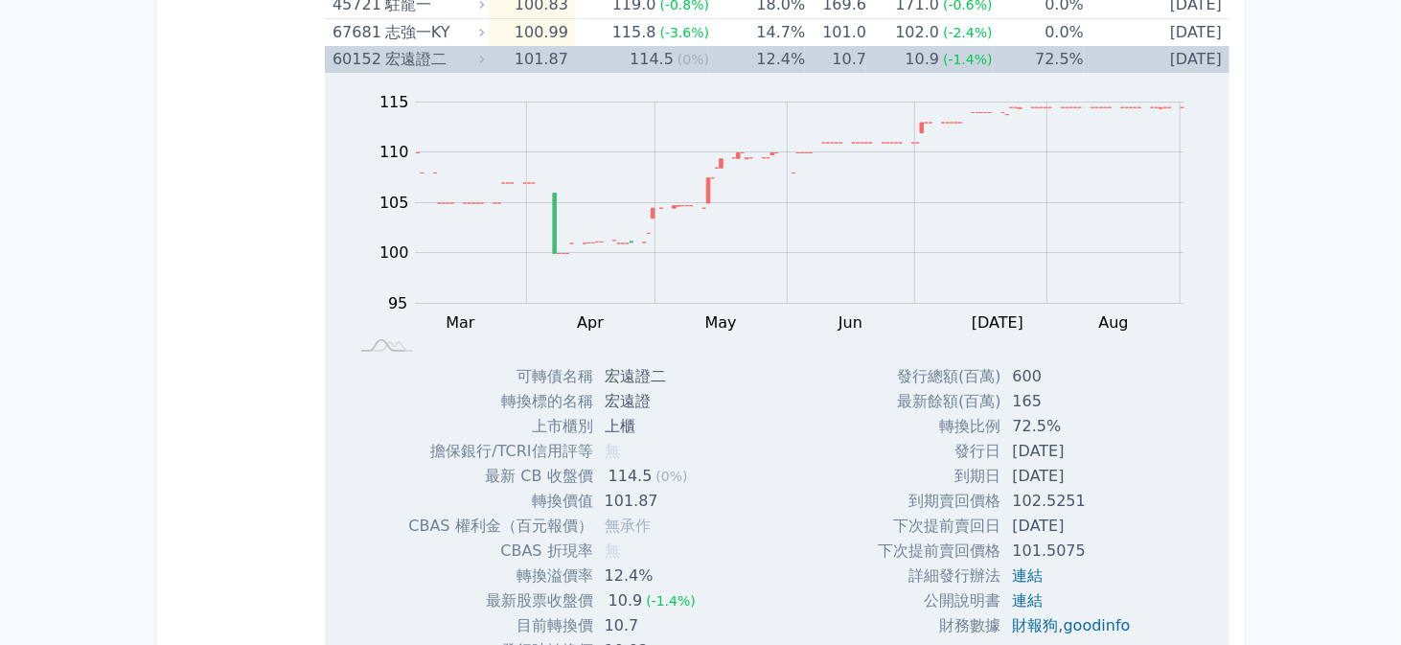
click at [506, 50] on td "101.87" at bounding box center [532, 59] width 87 height 27
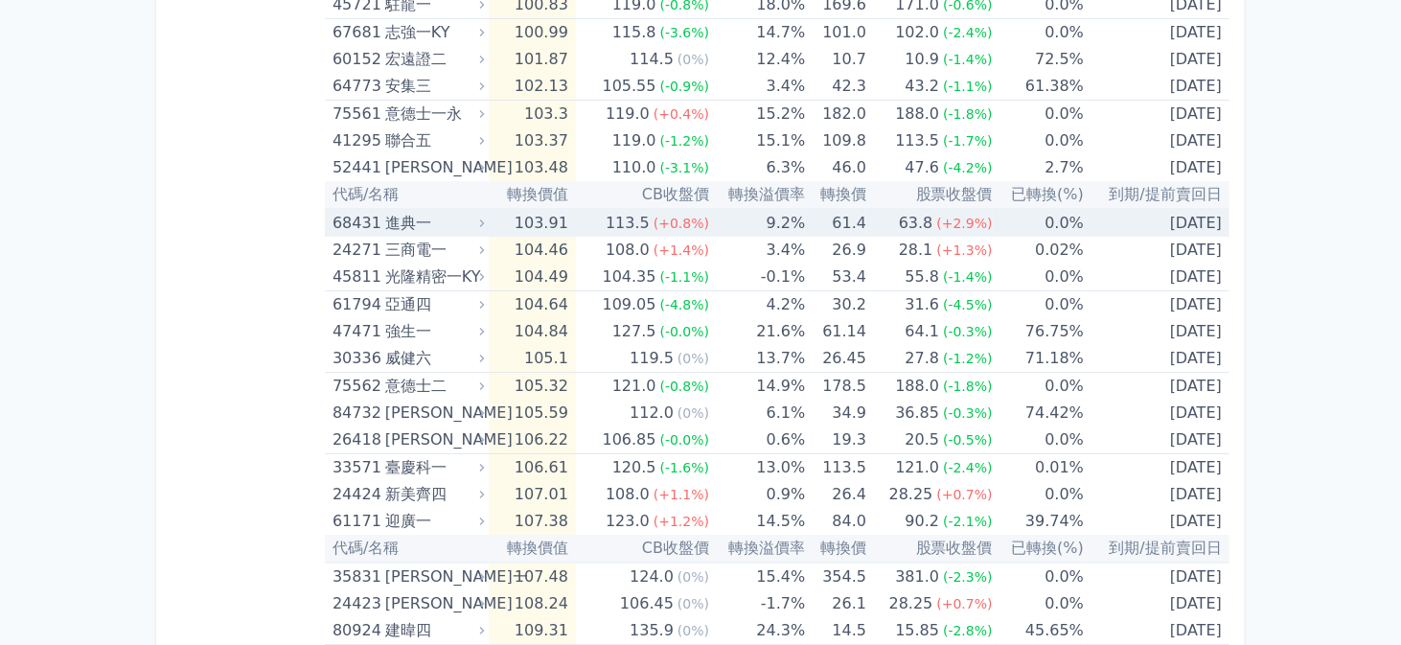
click at [517, 214] on td "103.91" at bounding box center [532, 223] width 87 height 28
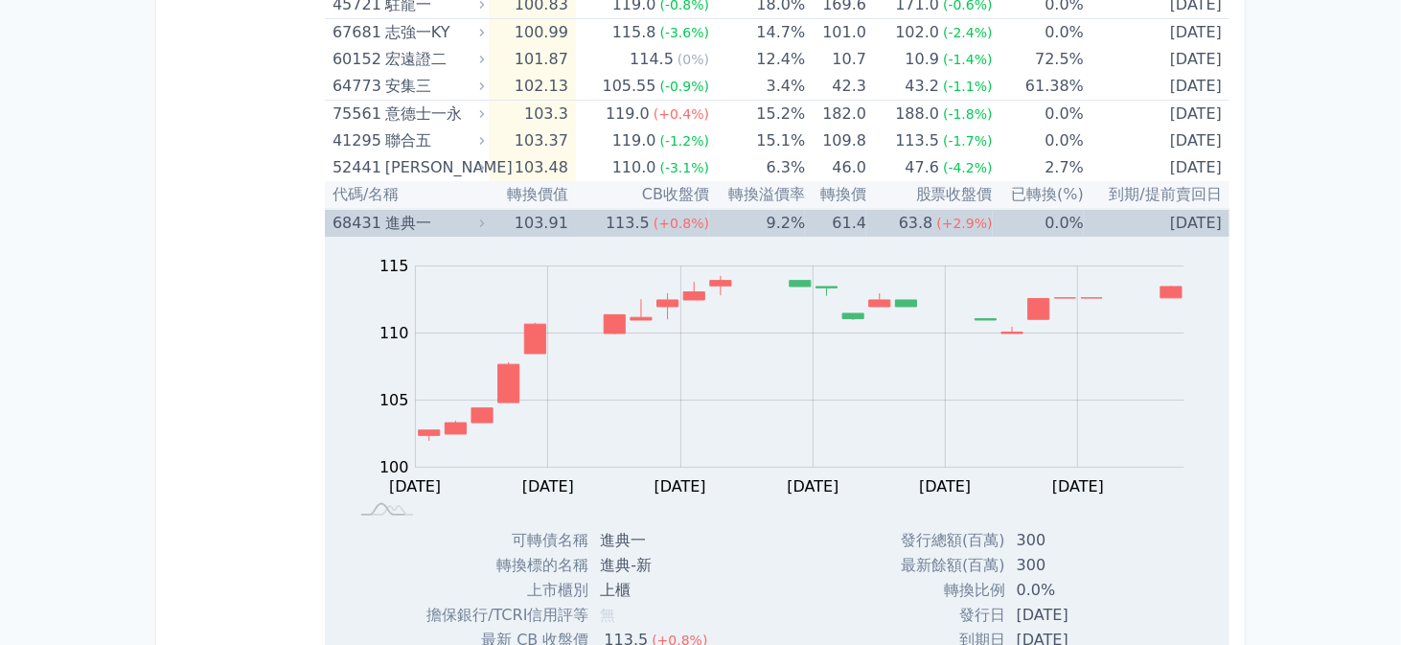
scroll to position [4505, 0]
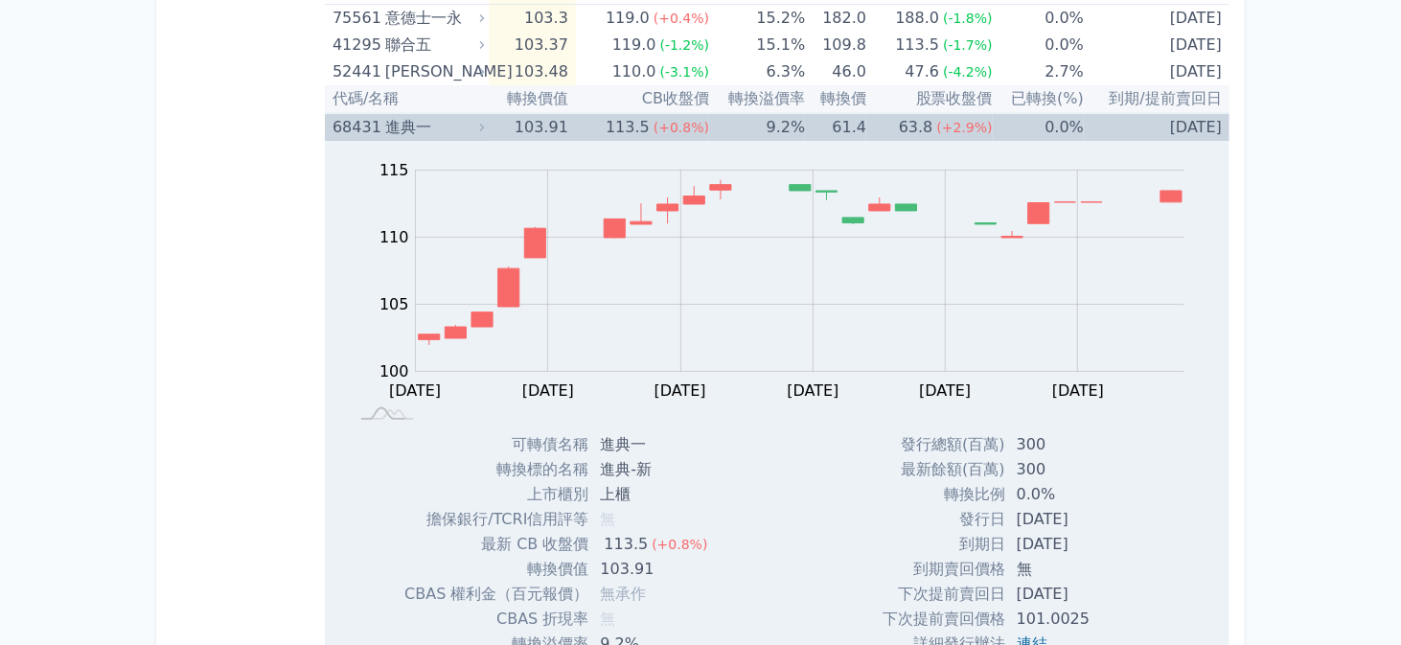
click at [512, 122] on td "103.91" at bounding box center [532, 127] width 87 height 28
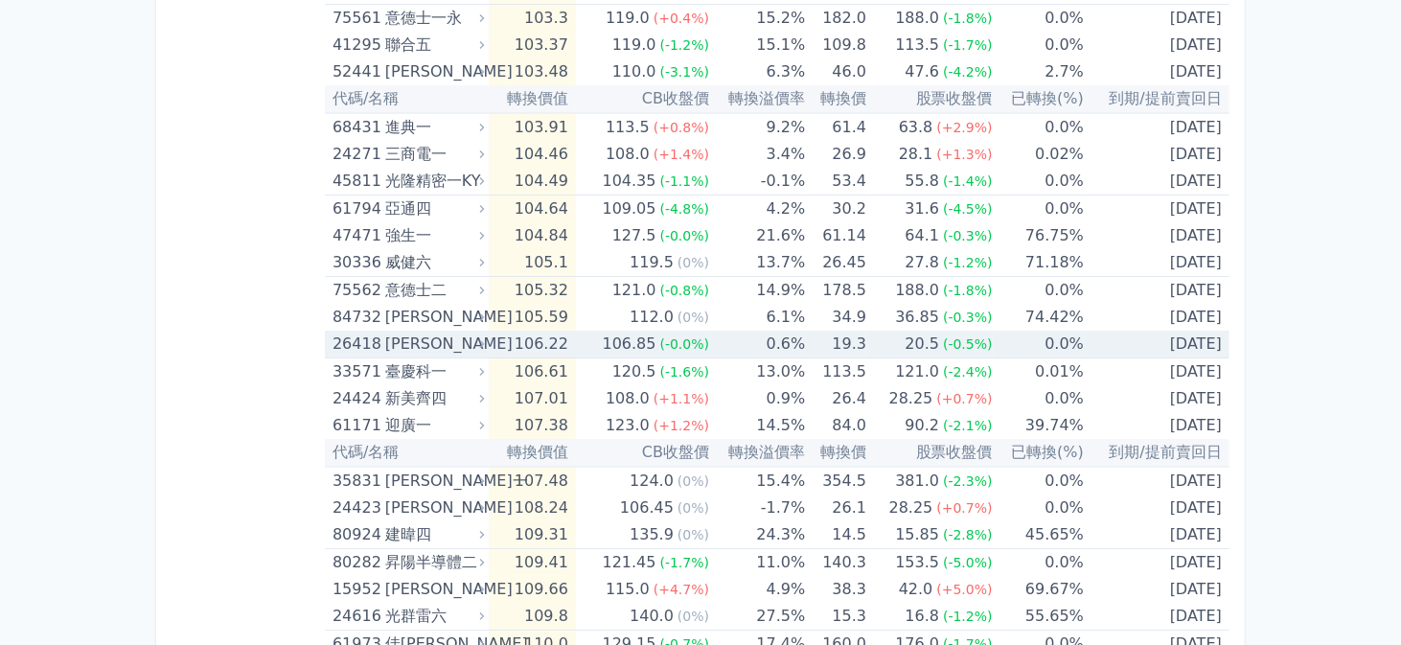
click at [500, 336] on td "106.22" at bounding box center [532, 345] width 87 height 28
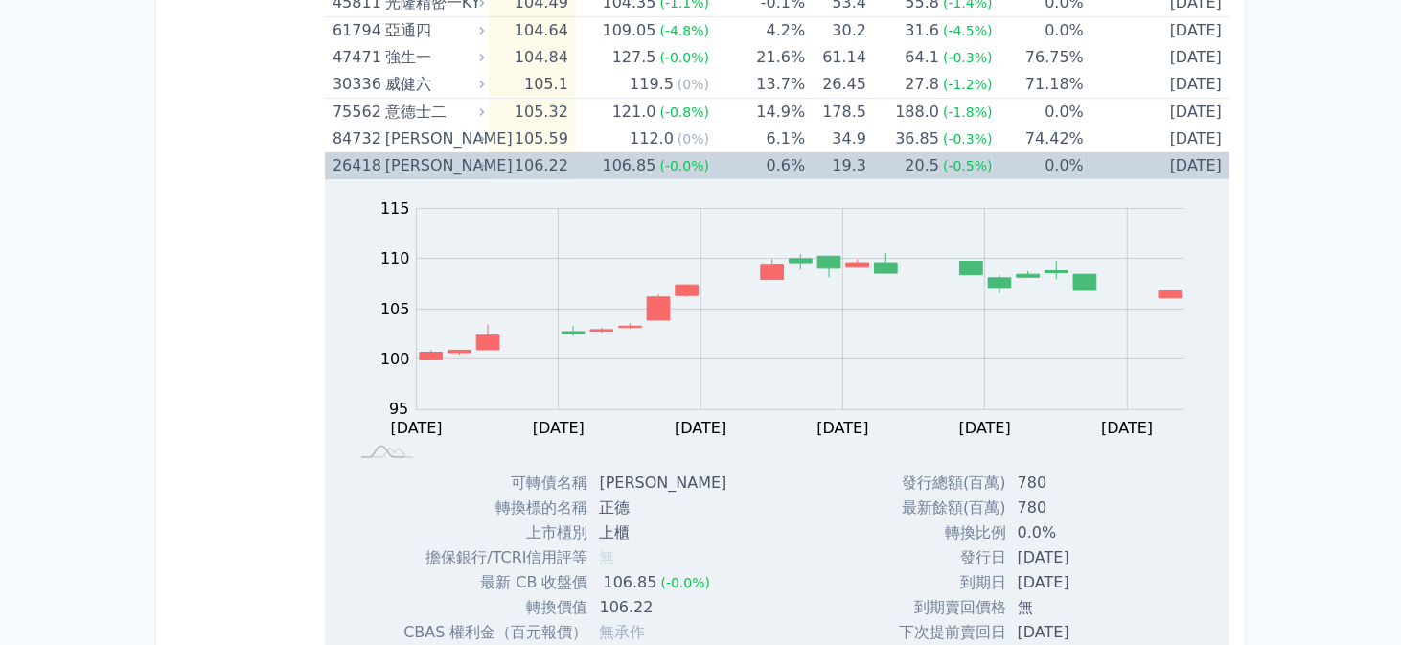
scroll to position [4792, 0]
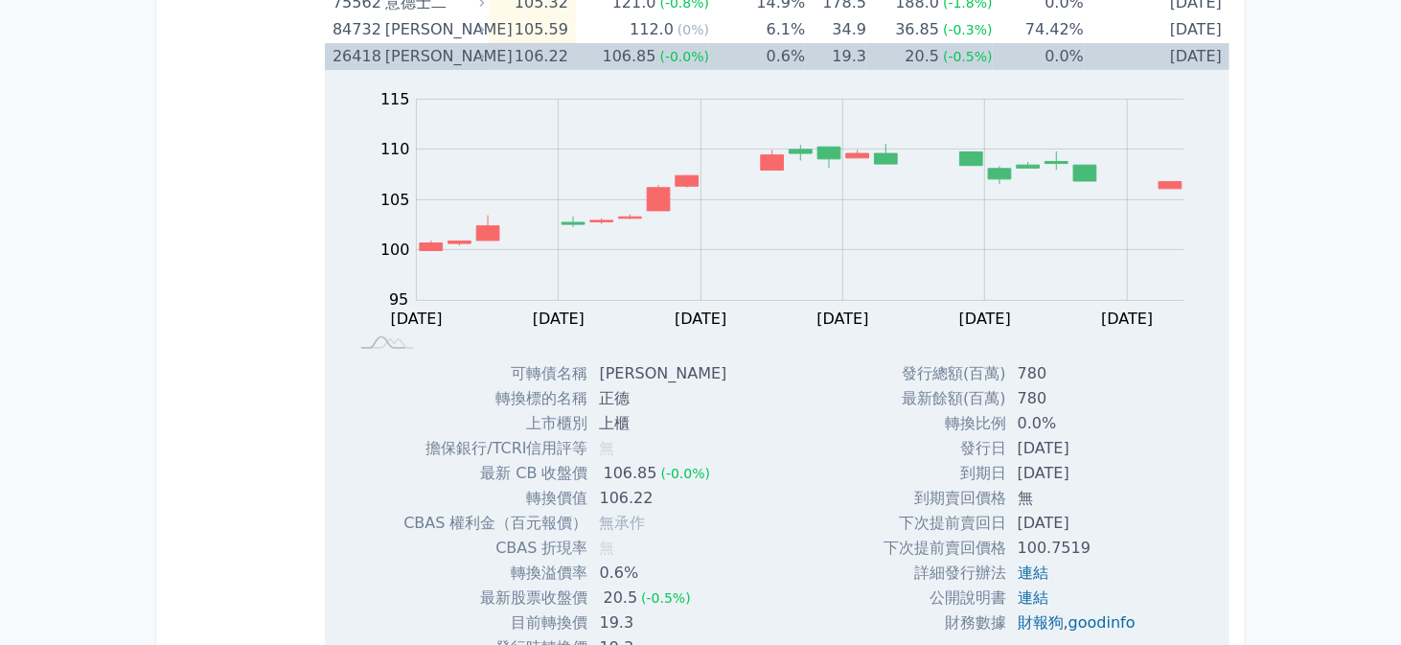
click at [498, 45] on td "106.22" at bounding box center [532, 56] width 87 height 27
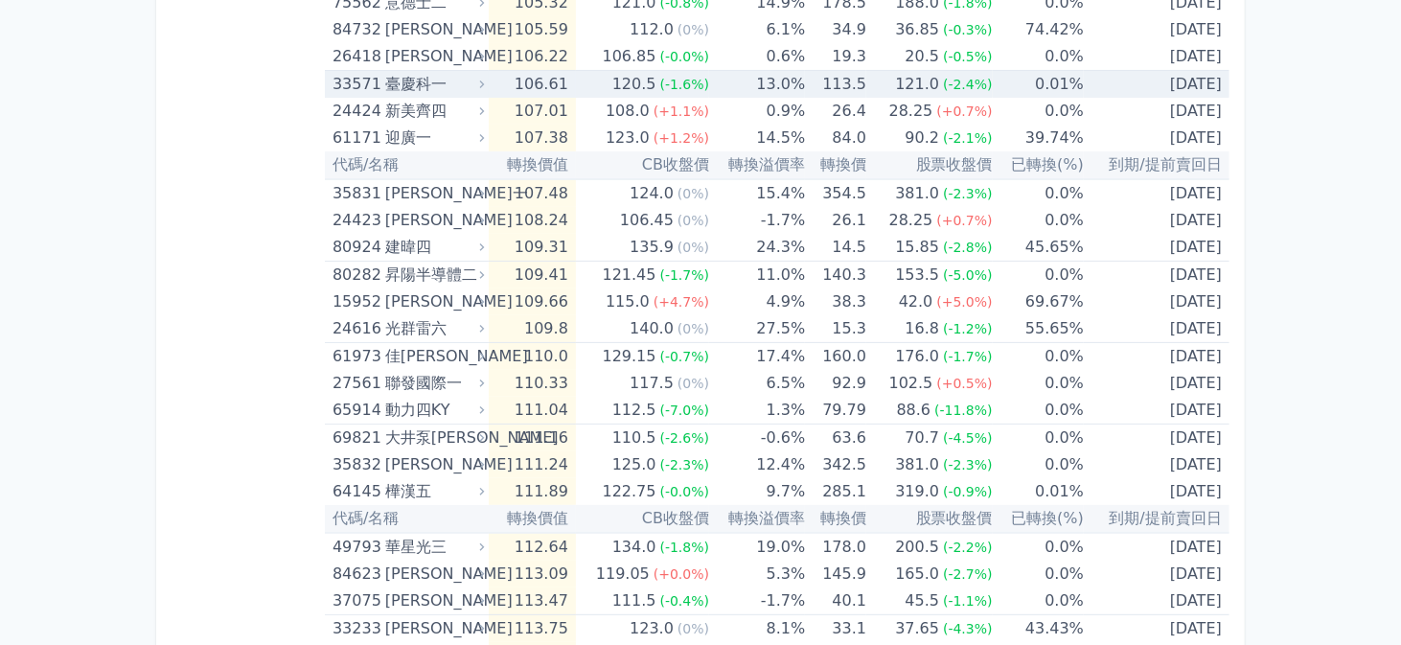
click at [500, 77] on td "106.61" at bounding box center [532, 85] width 87 height 28
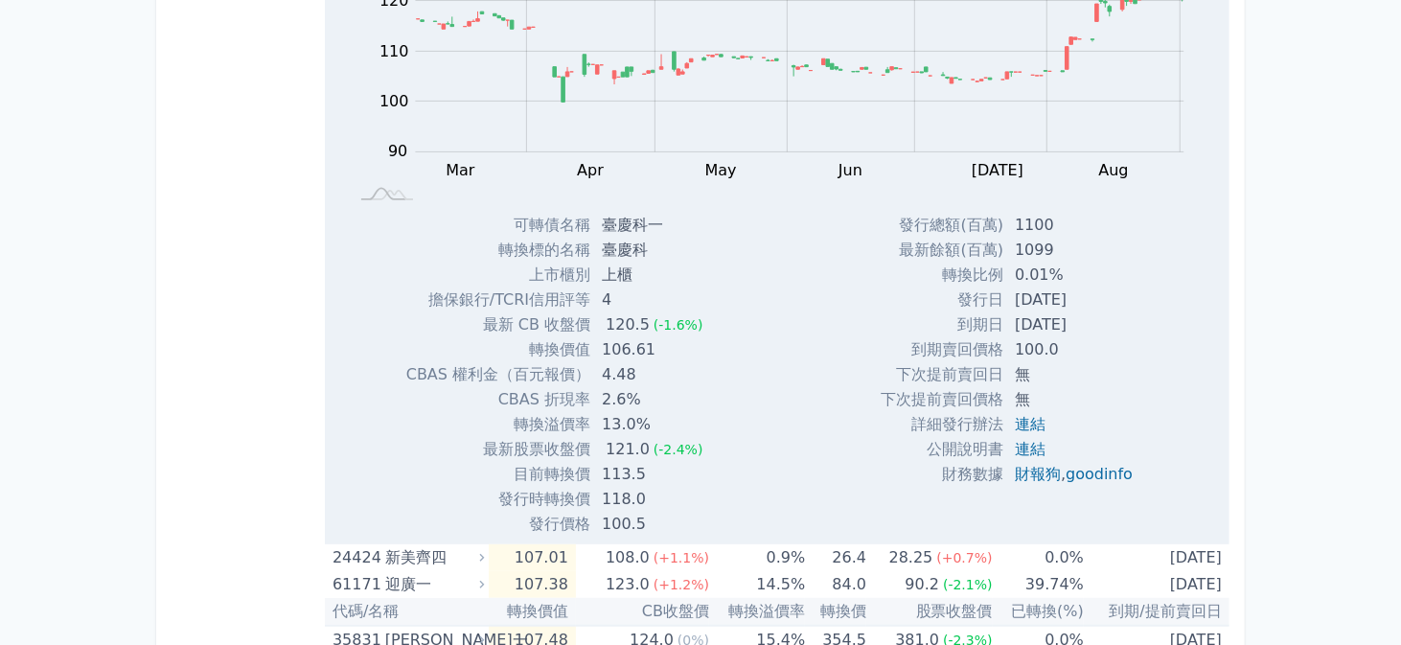
scroll to position [4984, 0]
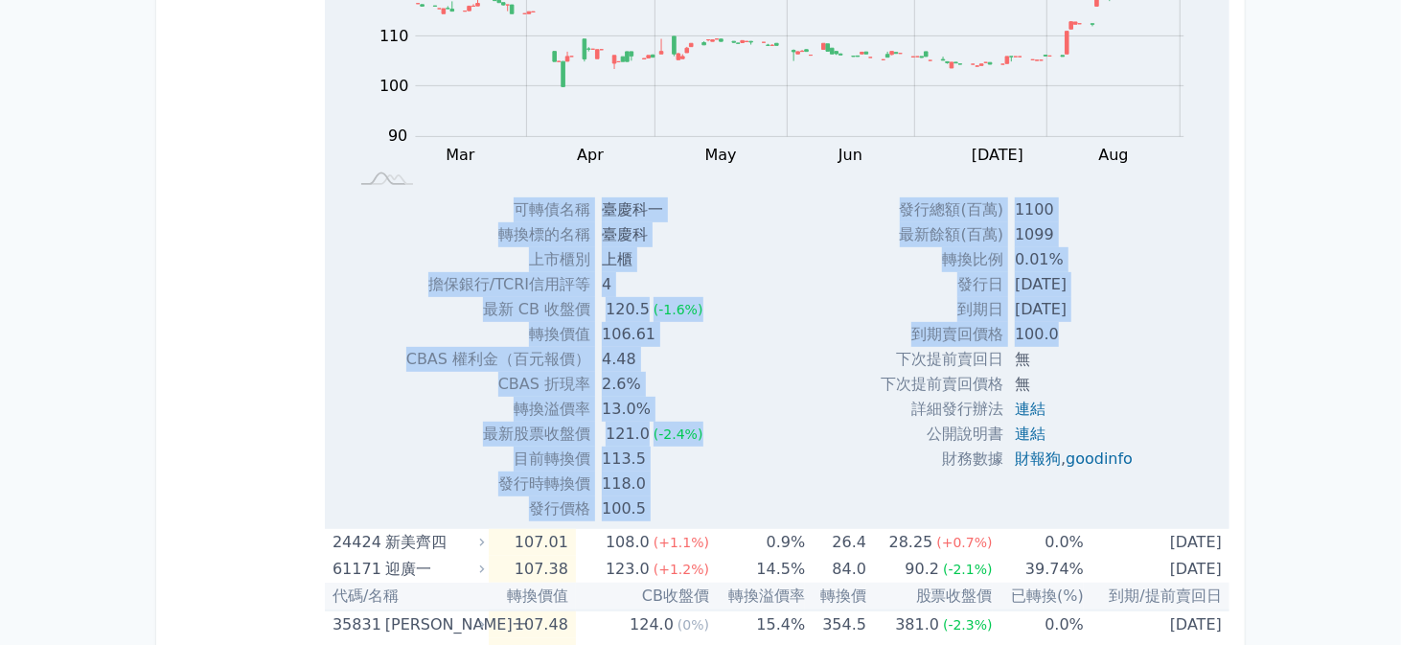
drag, startPoint x: 514, startPoint y: 195, endPoint x: 1075, endPoint y: 330, distance: 577.7
click at [1075, 330] on div "Zoom Out 100 85 90 95 100 105 110 140 120 130 80 70 L Mar Apr May Jun Jul Aug S…" at bounding box center [777, 213] width 905 height 615
copy div "可轉債名稱 臺慶科一 轉換標的名稱 臺慶科 上市櫃別 上櫃 擔保銀行/TCRI信用評等 4 最新 CB 收盤價 120.5 (-1.6%) 轉換價值 106.…"
click at [668, 378] on td "2.6%" at bounding box center [653, 384] width 127 height 25
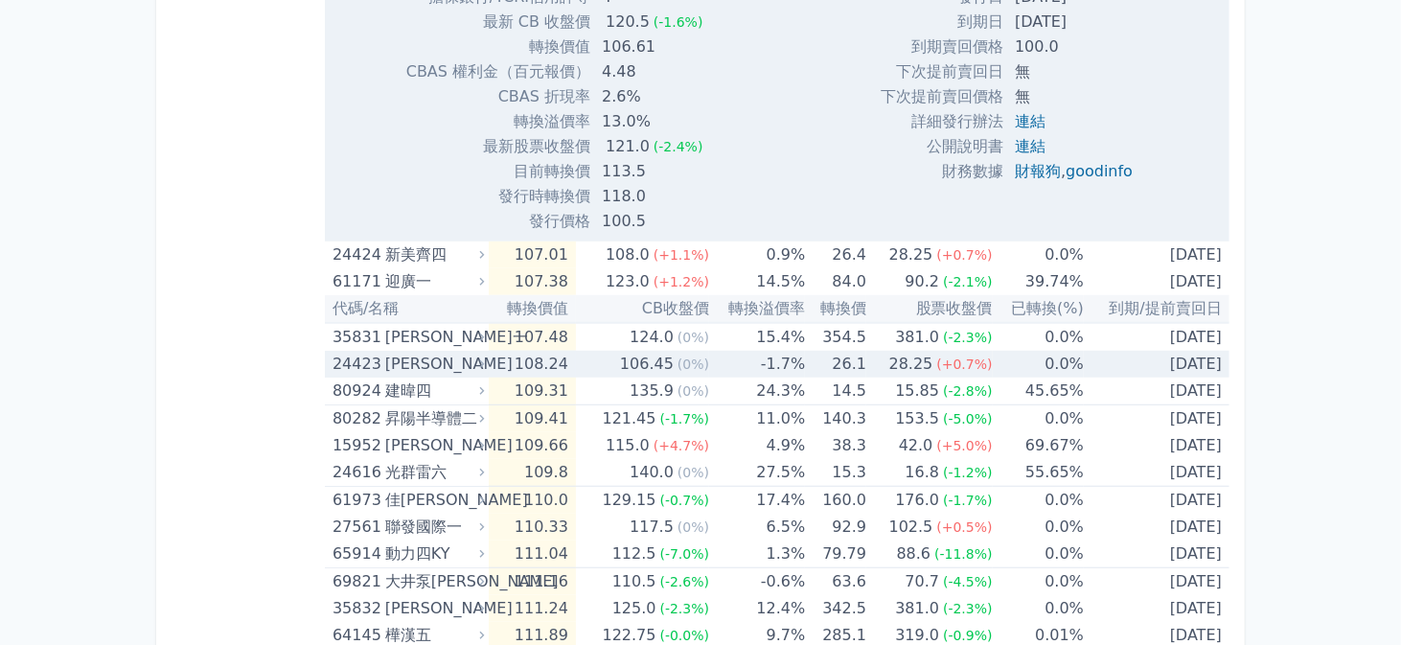
scroll to position [5463, 0]
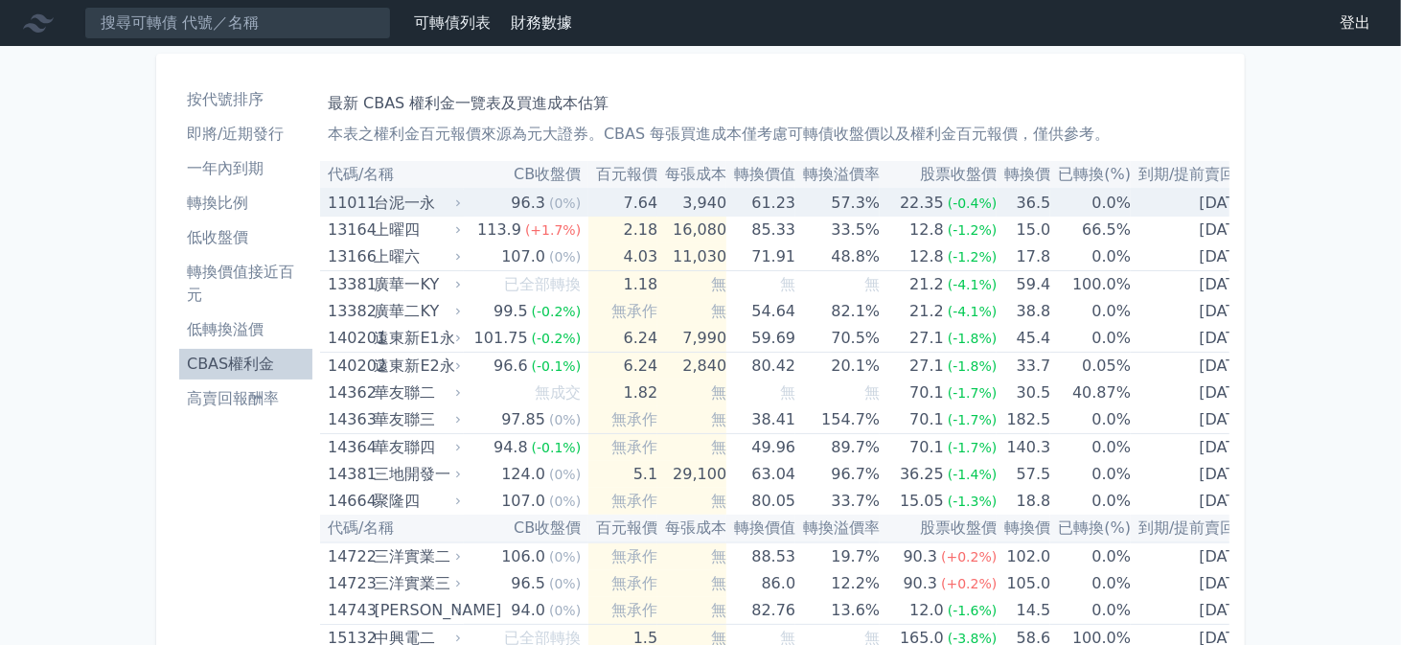
click at [622, 200] on td "7.64" at bounding box center [623, 203] width 69 height 28
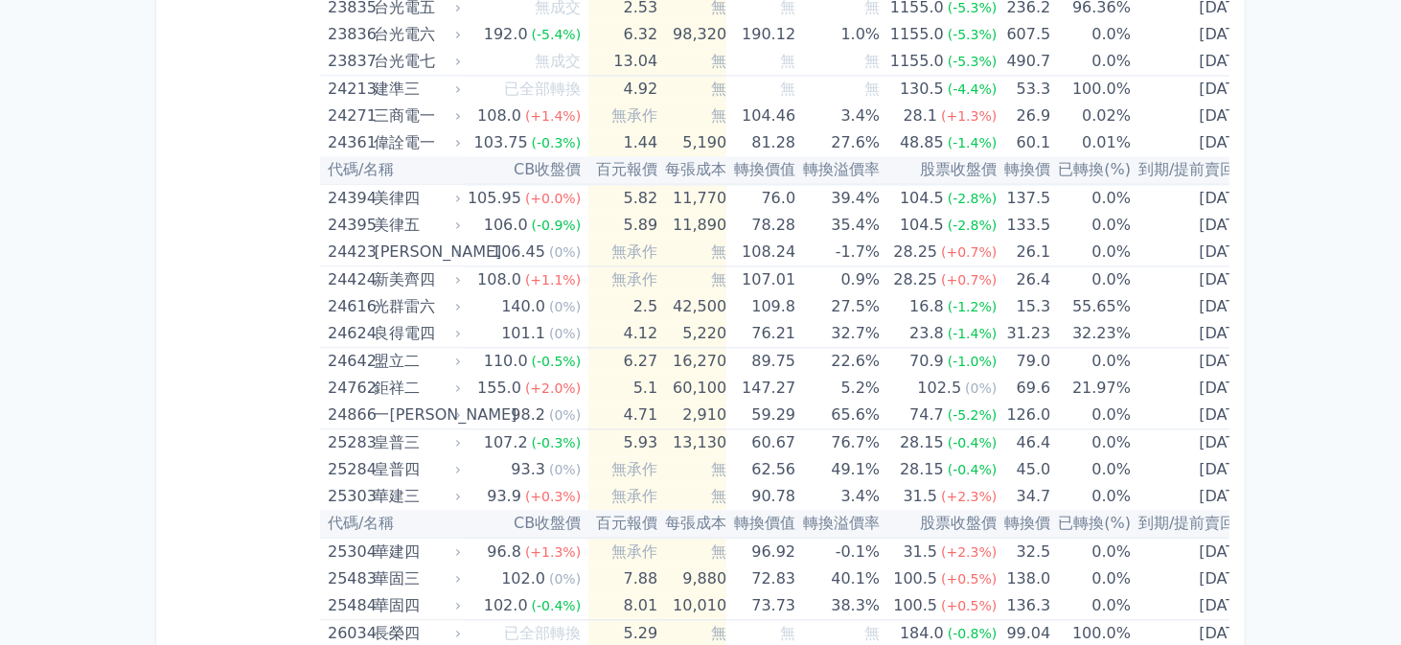
scroll to position [2205, 0]
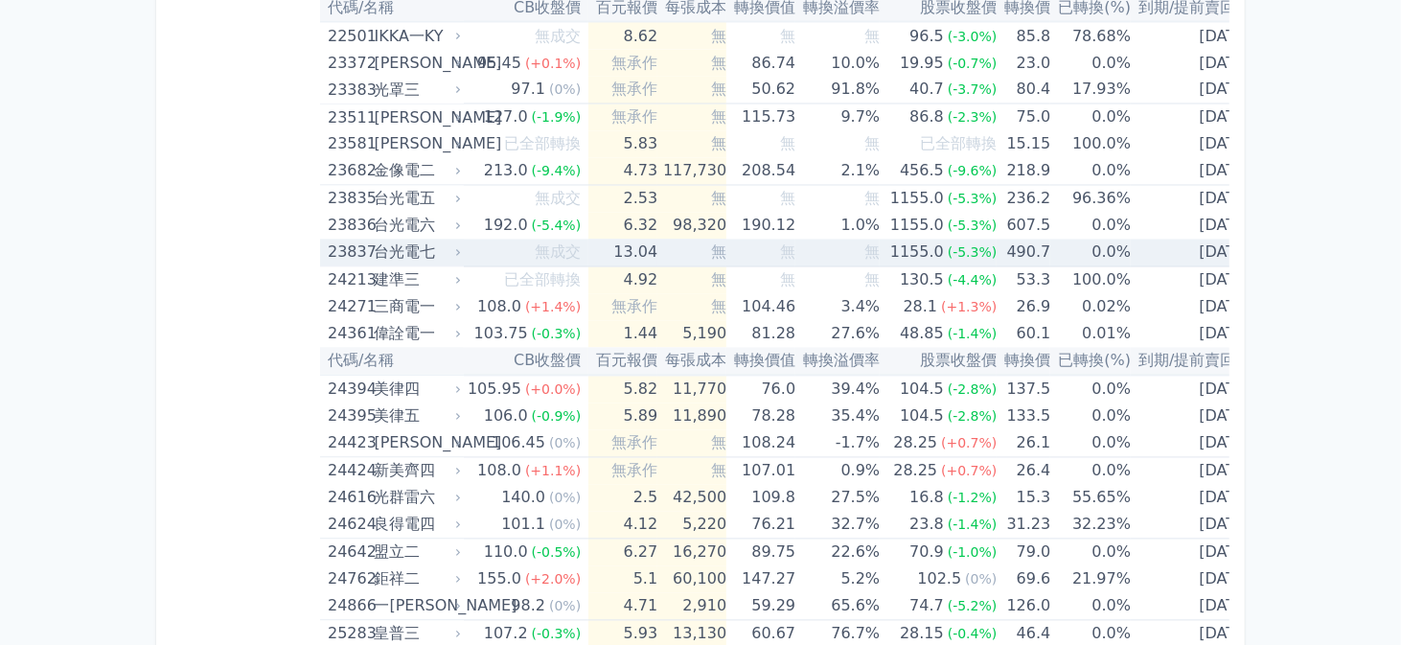
click at [622, 243] on td "13.04" at bounding box center [623, 254] width 69 height 28
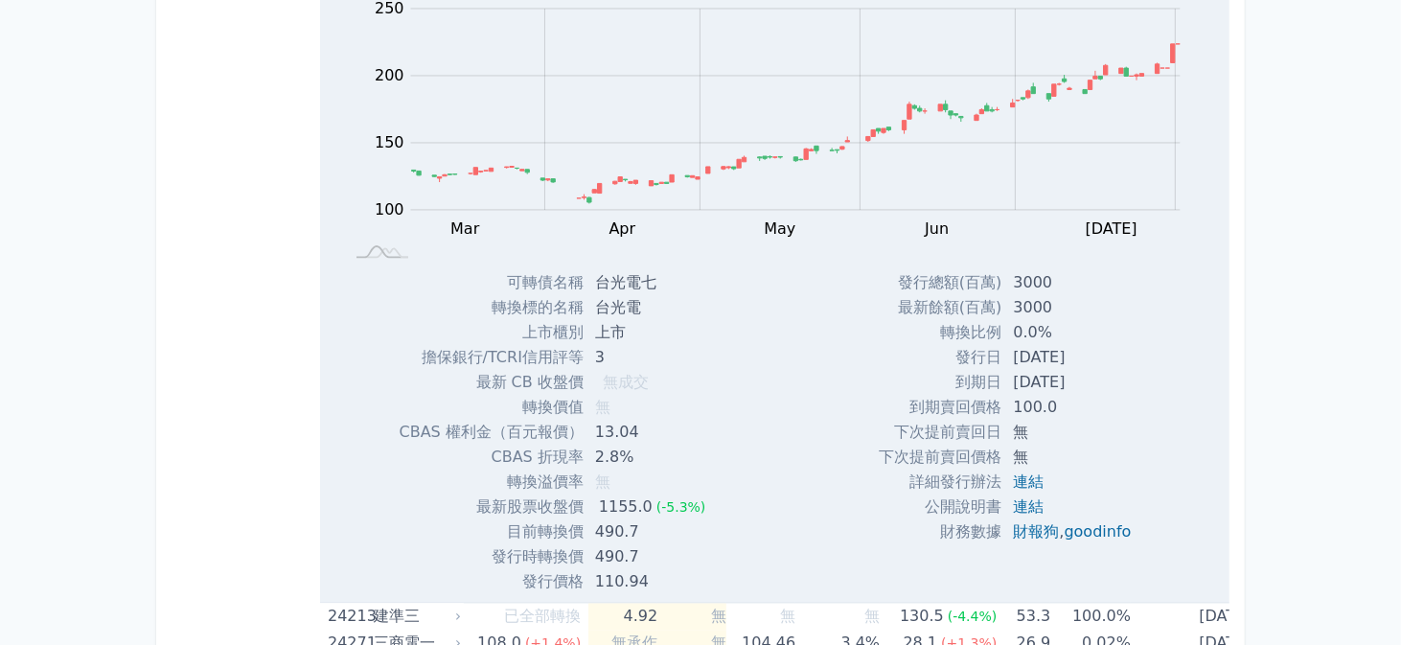
scroll to position [2300, 0]
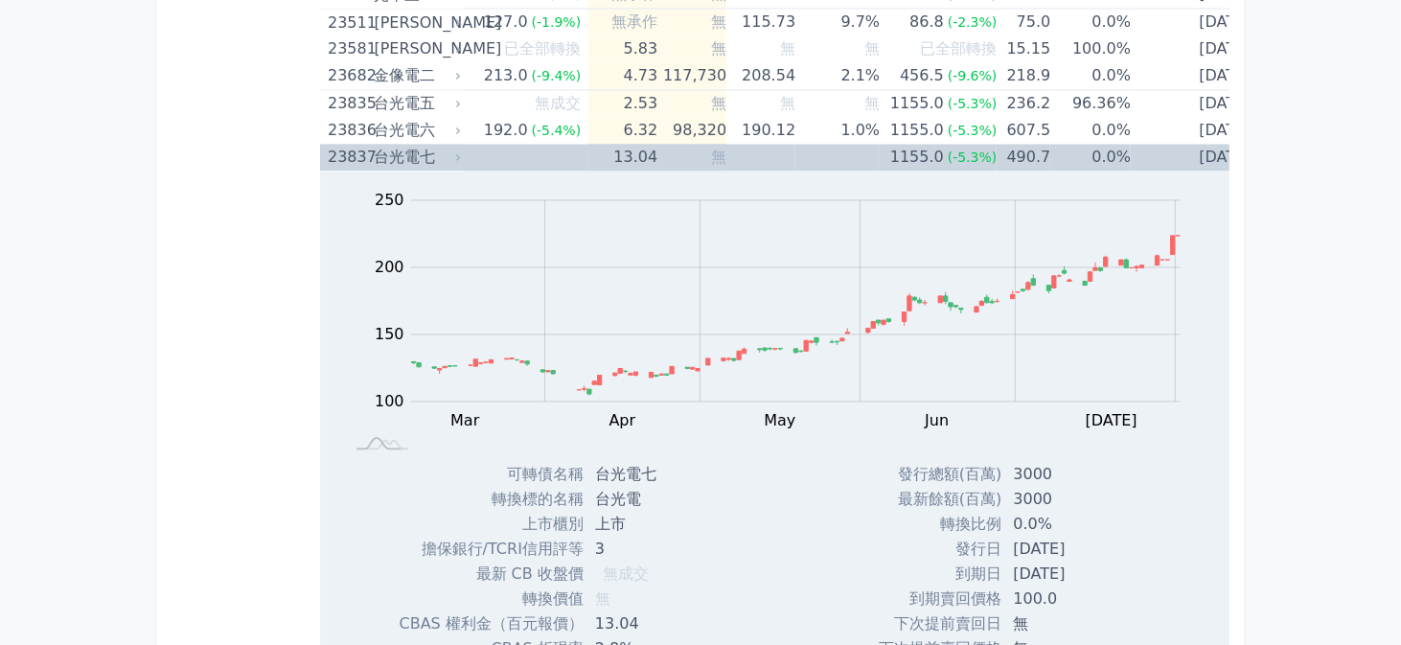
click at [636, 152] on td "13.04" at bounding box center [623, 157] width 69 height 27
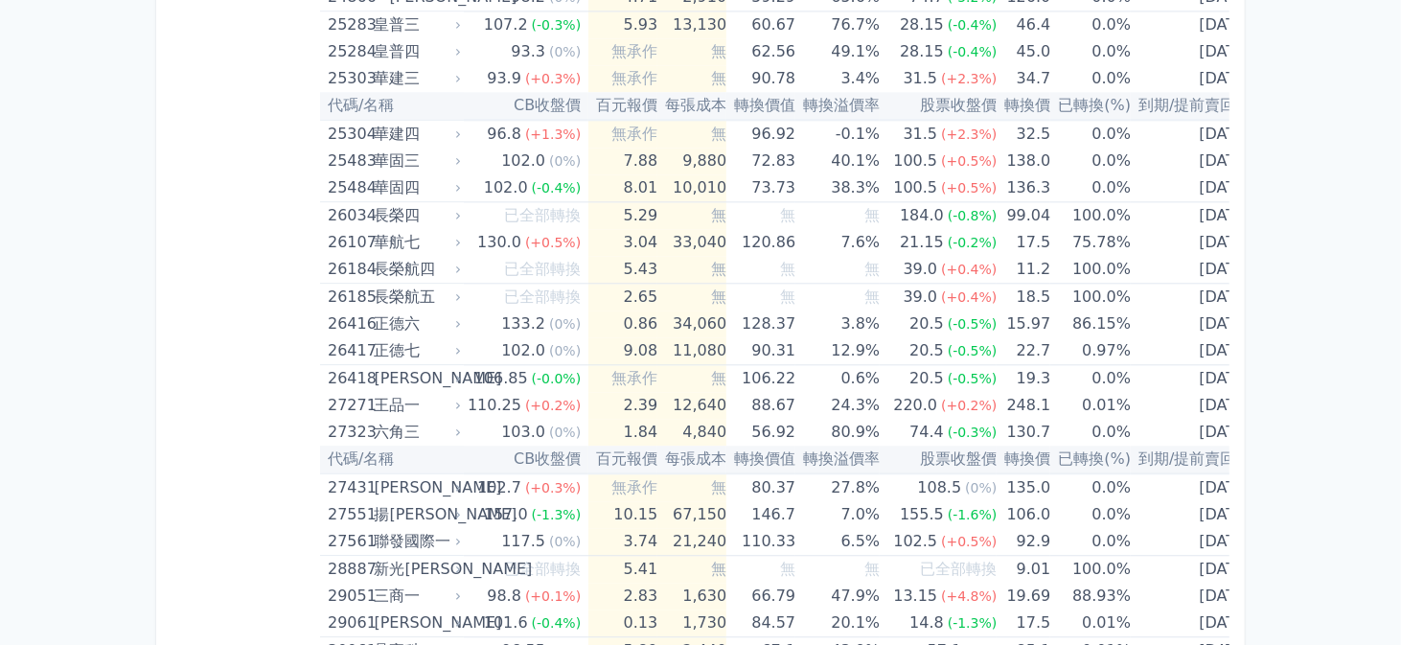
scroll to position [2875, 0]
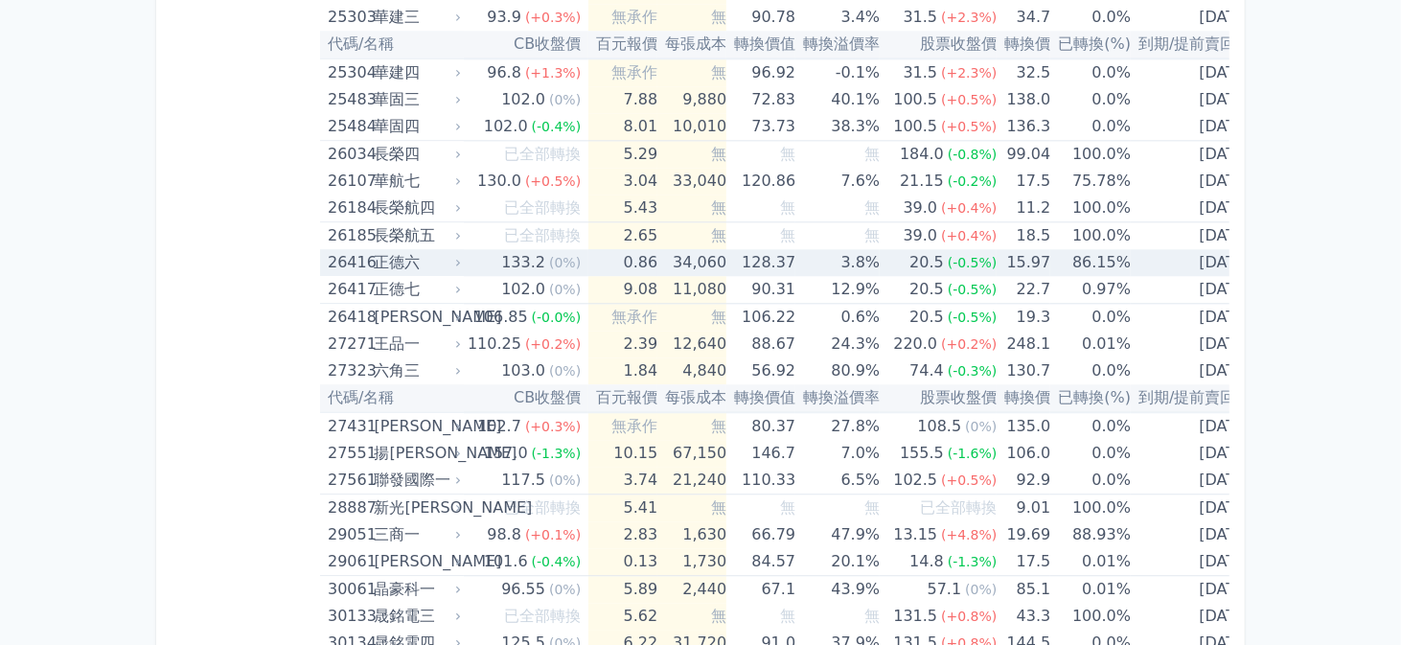
click at [600, 254] on td "0.86" at bounding box center [623, 262] width 69 height 27
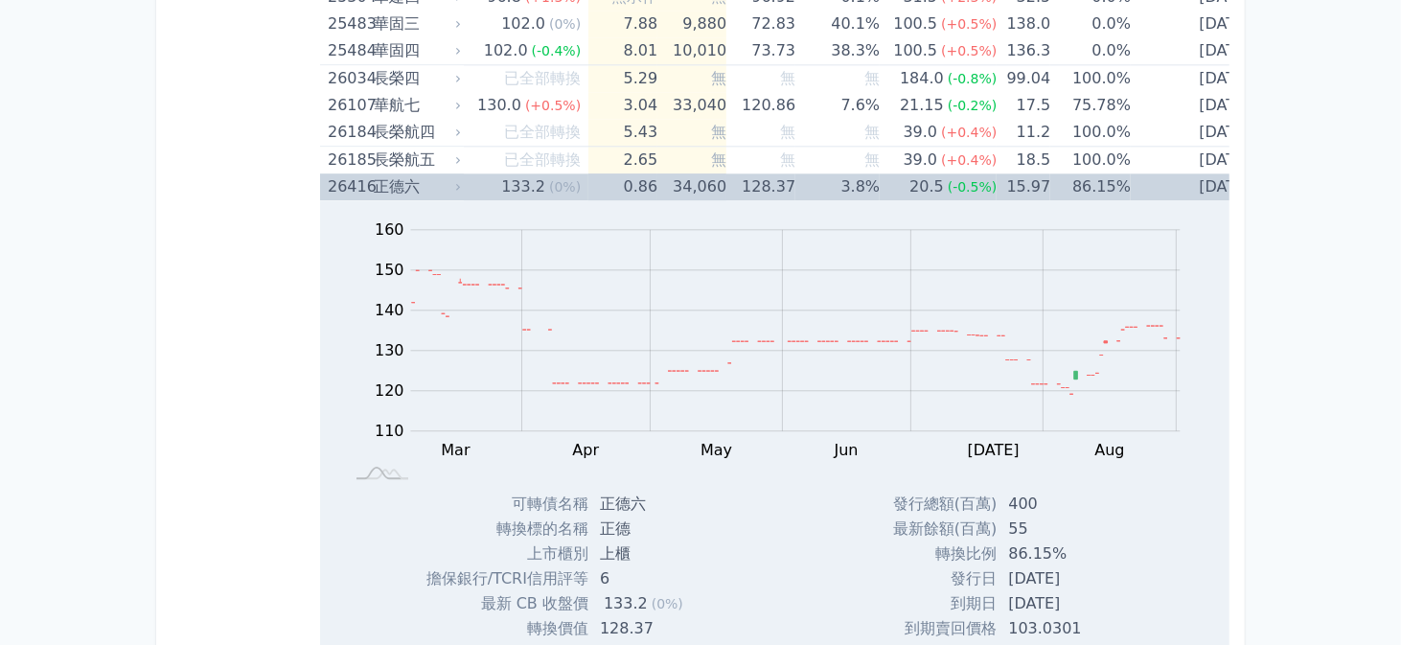
scroll to position [3067, 0]
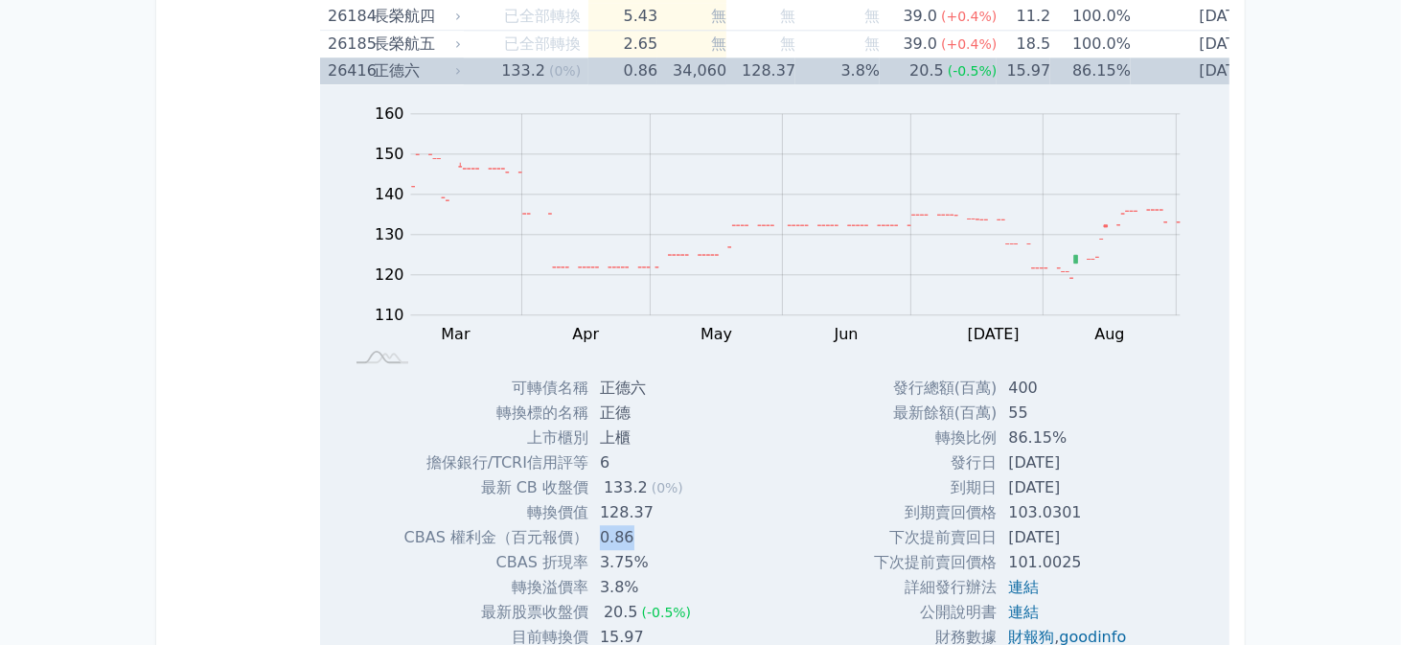
drag, startPoint x: 634, startPoint y: 532, endPoint x: 597, endPoint y: 527, distance: 36.7
click at [597, 527] on td "0.86" at bounding box center [648, 537] width 118 height 25
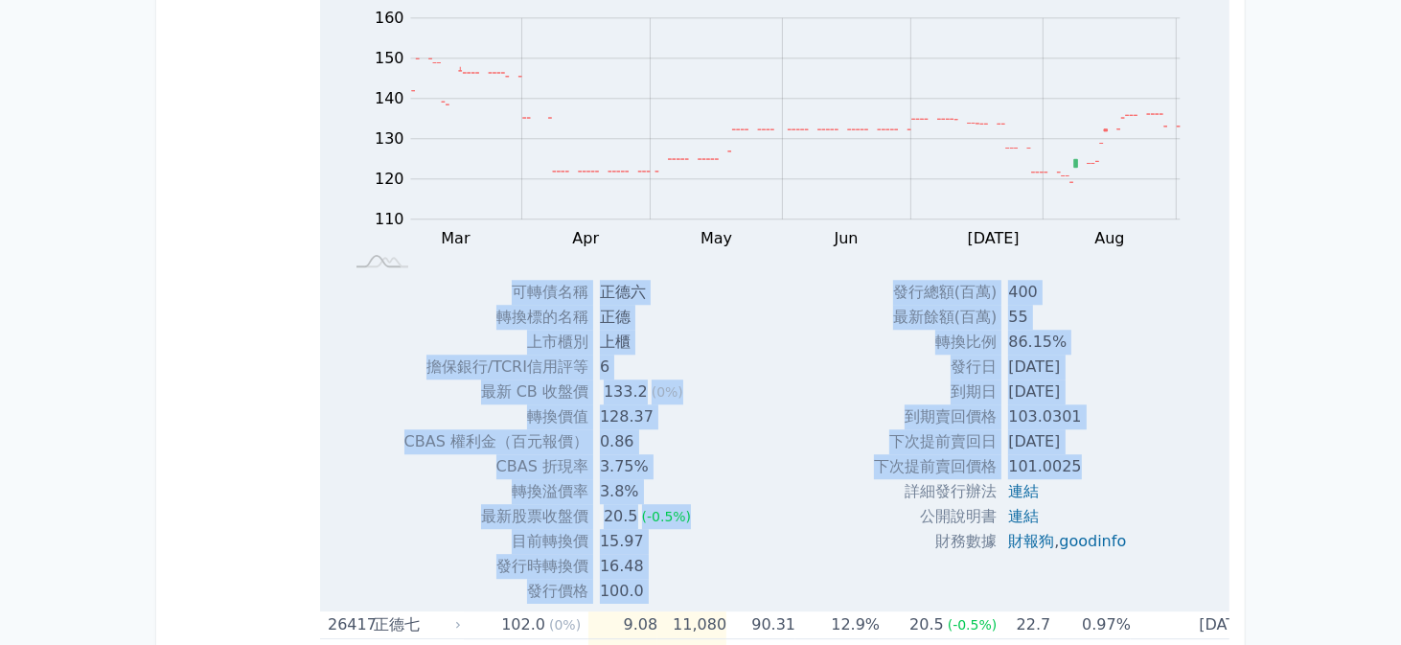
drag, startPoint x: 513, startPoint y: 286, endPoint x: 1083, endPoint y: 449, distance: 593.1
click at [1083, 449] on div "Zoom Out 110 90 100 110 120 130 140 150 160 170 L Mar Apr May Jun [DATE] Aug Se…" at bounding box center [773, 295] width 906 height 615
copy div "lorem ips dolors am cons ad elit/SEDDoeiu 5 te IN utl 111.3 (7%) etdo 110.60 MA…"
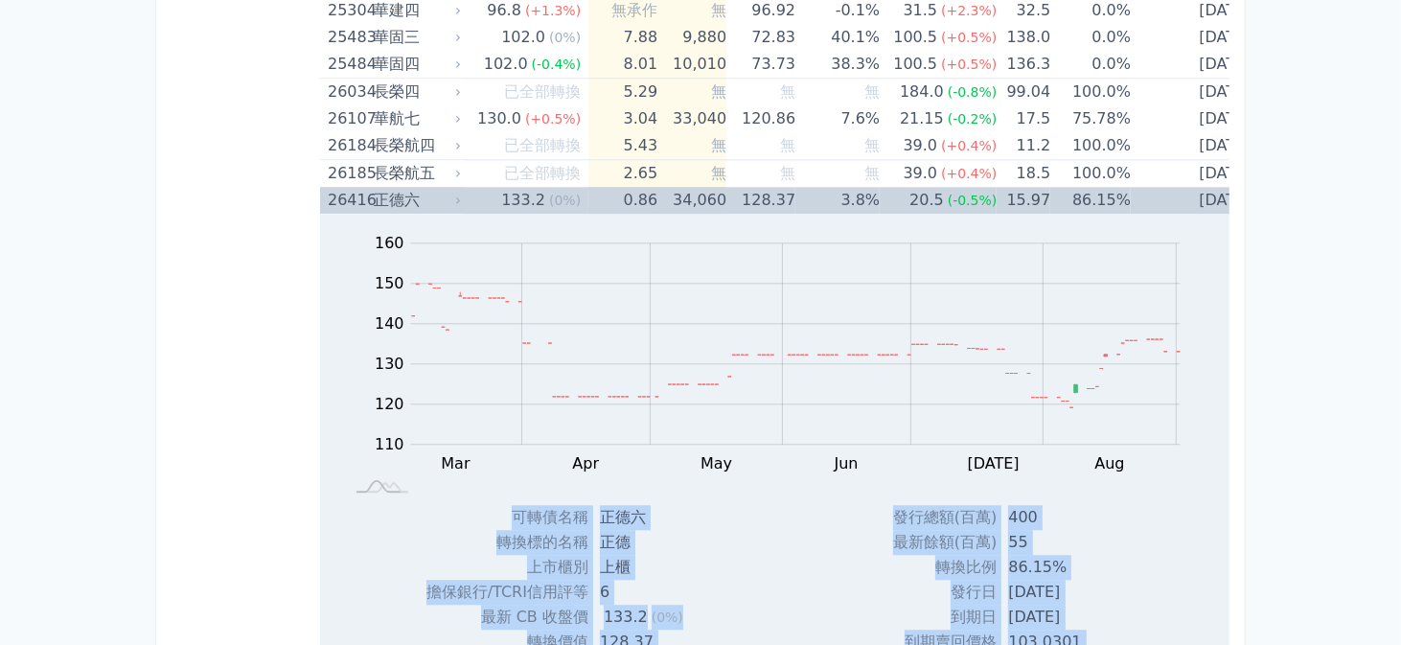
scroll to position [2875, 0]
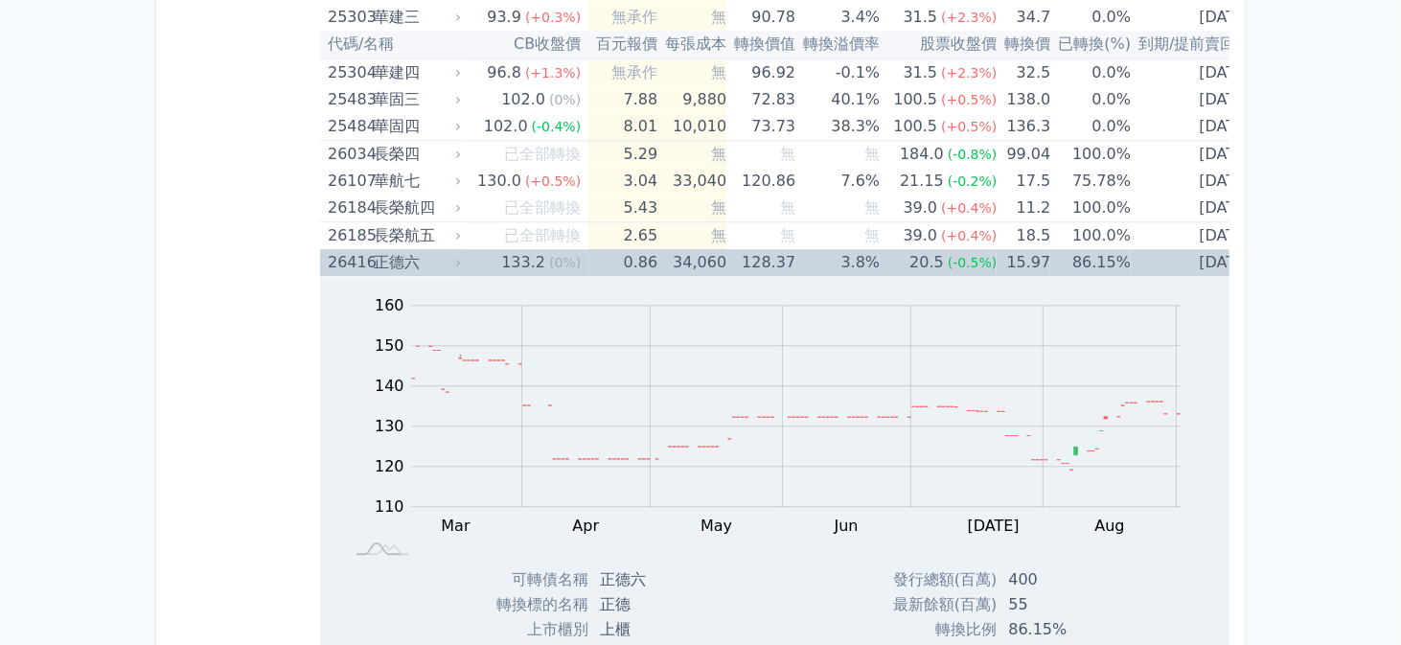
click at [639, 253] on td "0.86" at bounding box center [623, 262] width 69 height 27
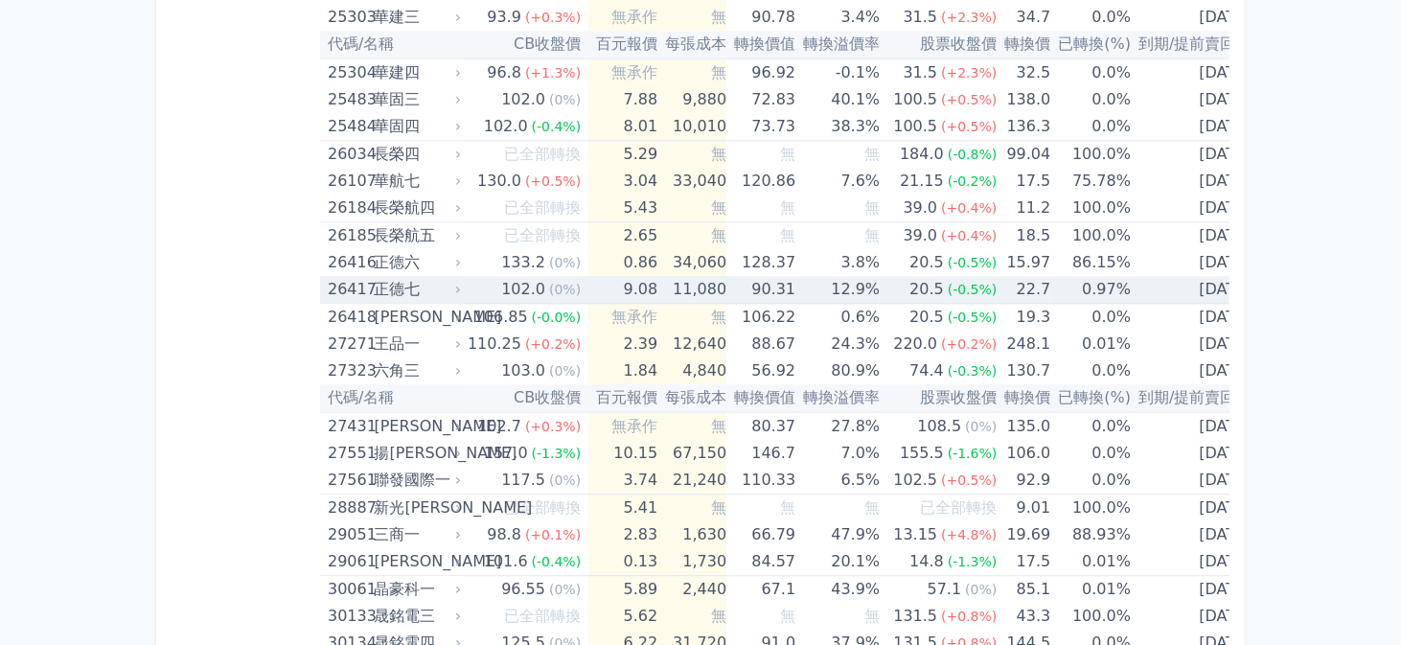
click at [632, 279] on td "9.08" at bounding box center [623, 290] width 69 height 28
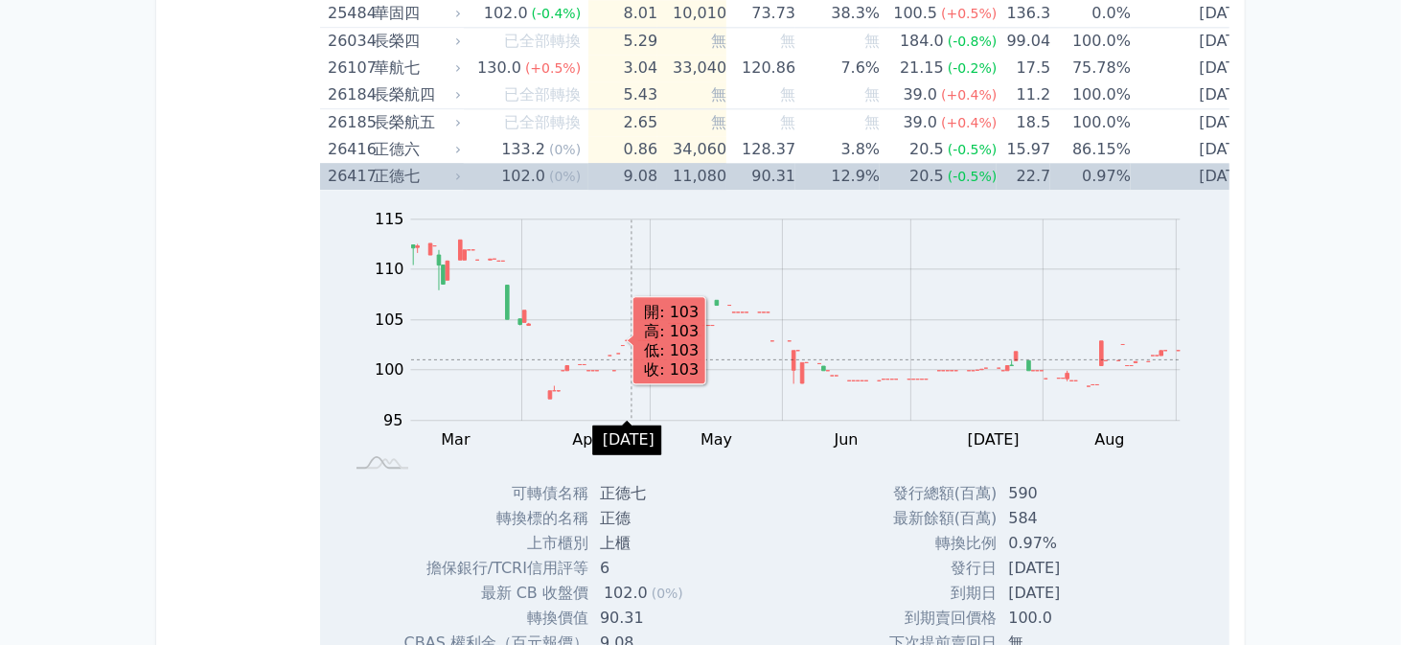
scroll to position [3067, 0]
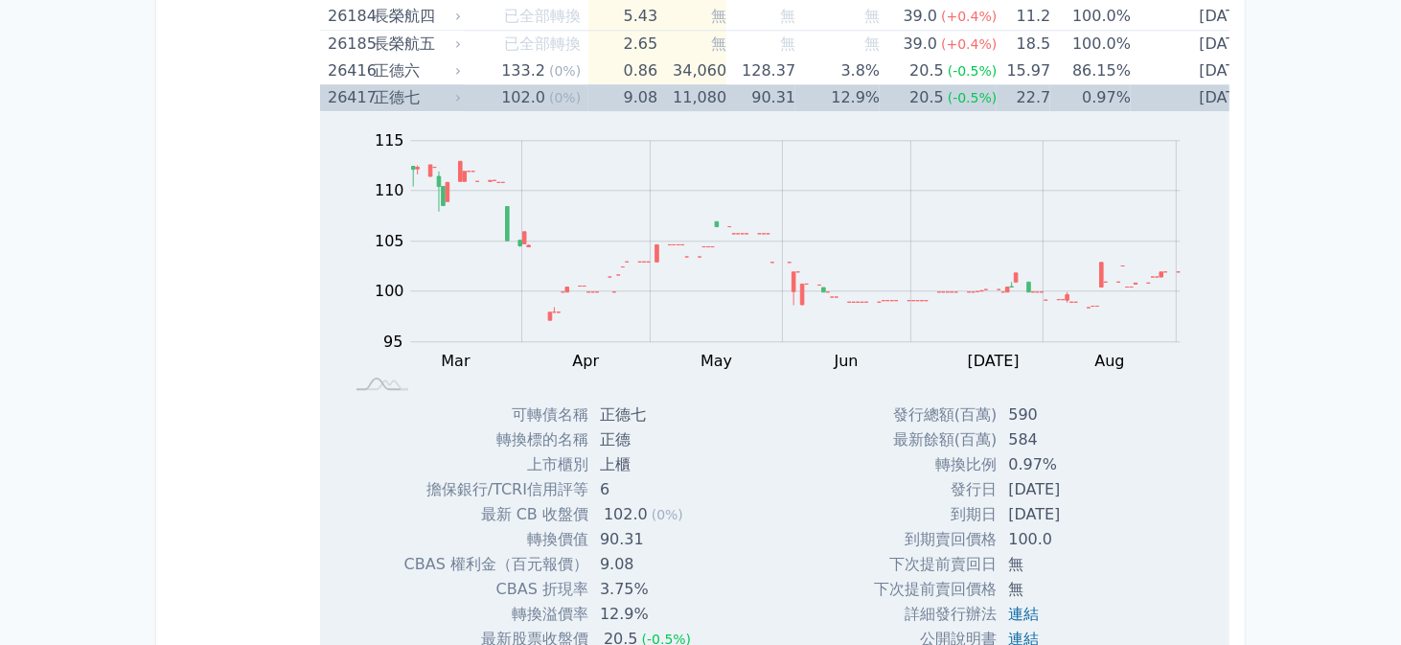
click at [635, 87] on td "9.08" at bounding box center [623, 97] width 69 height 27
